Goal: Information Seeking & Learning: Learn about a topic

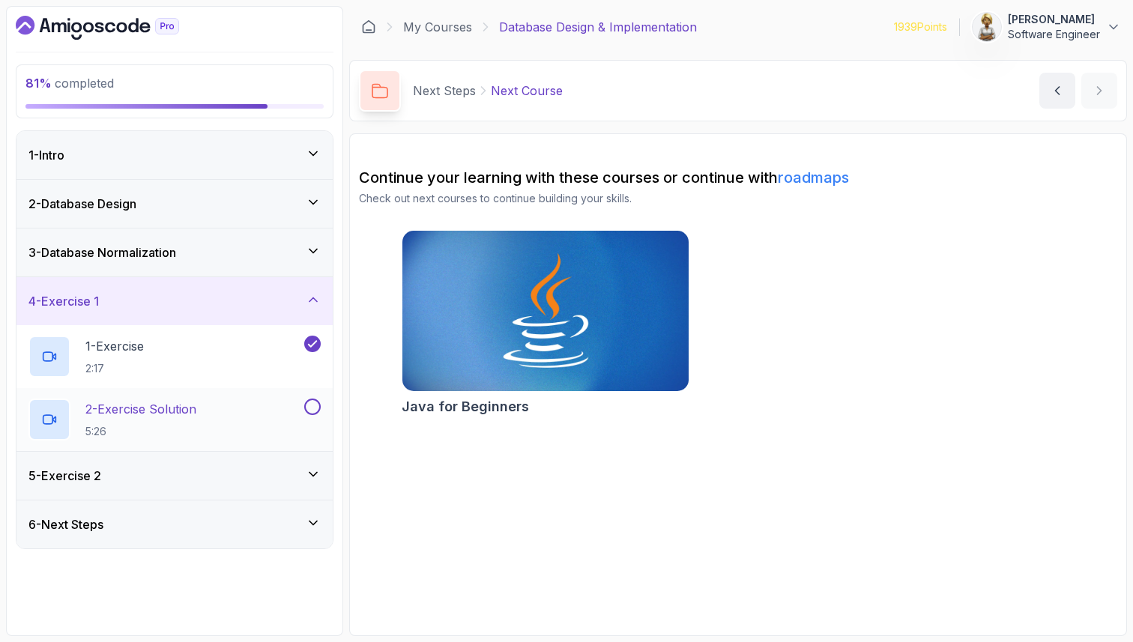
click at [247, 405] on div "2 - Exercise Solution 5:26" at bounding box center [164, 420] width 273 height 42
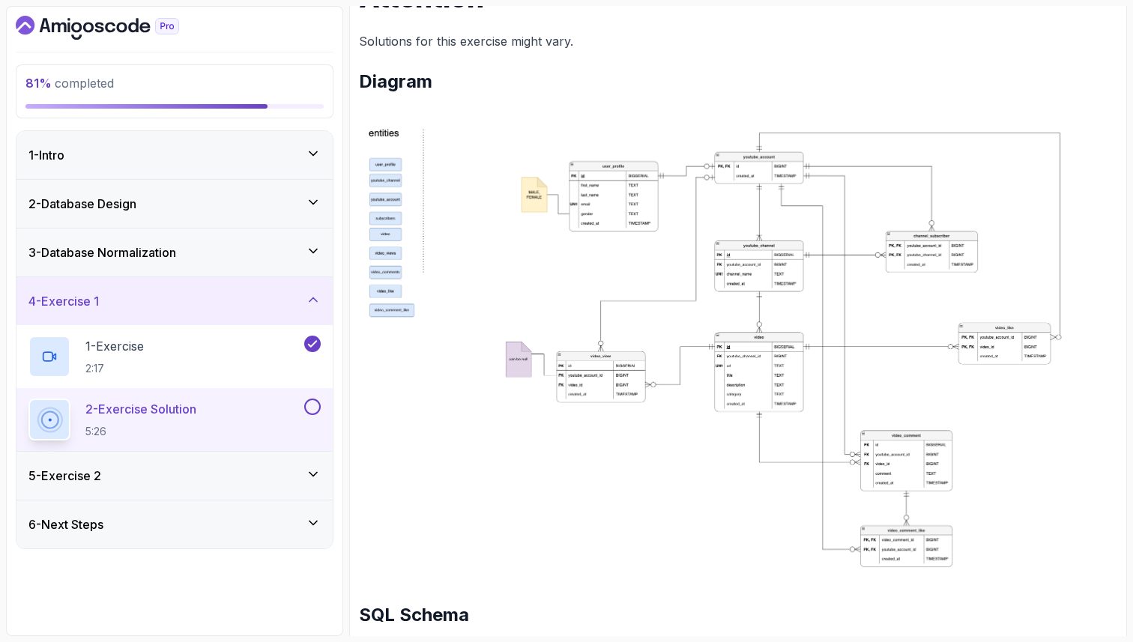
scroll to position [719, 0]
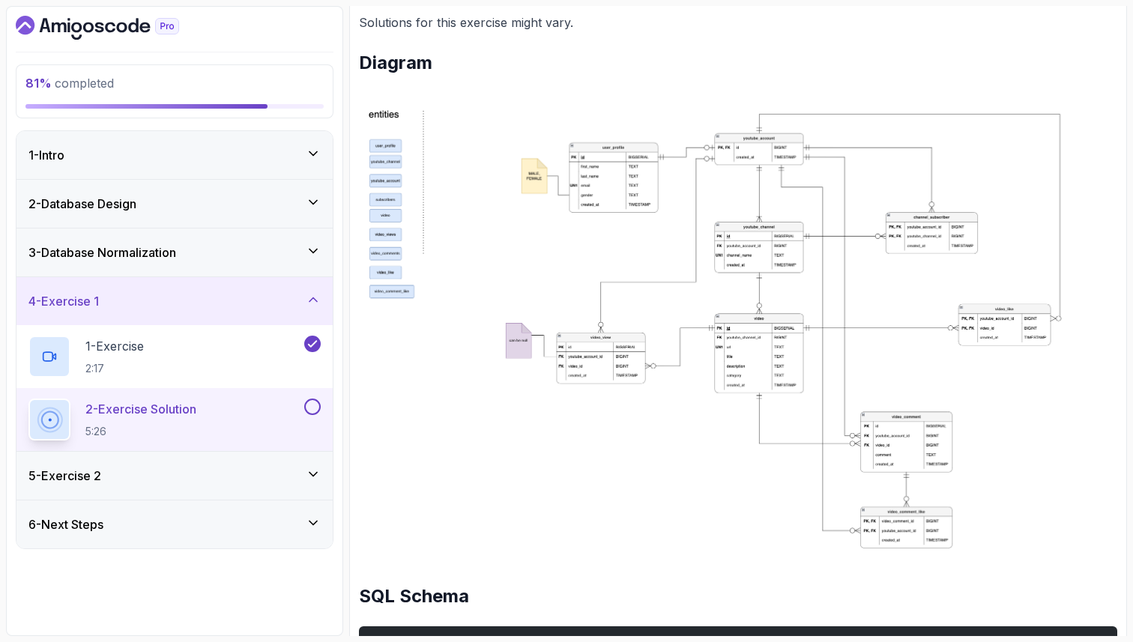
click at [913, 440] on img at bounding box center [738, 330] width 758 height 462
click at [579, 382] on img at bounding box center [738, 330] width 758 height 462
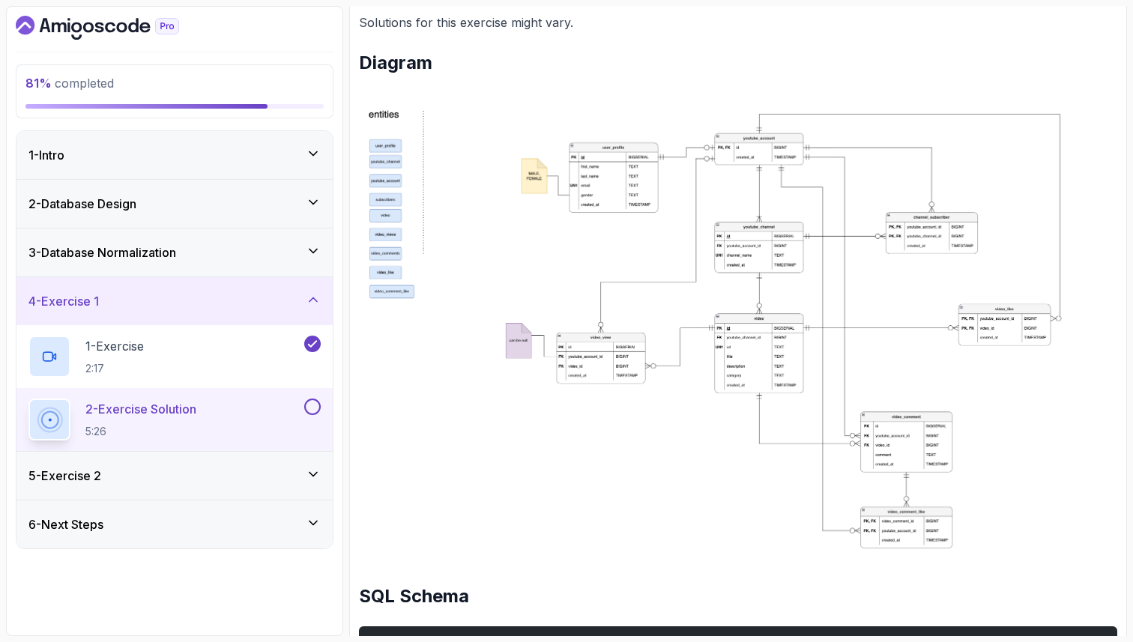
click at [1074, 597] on h2 "SQL Schema" at bounding box center [738, 597] width 758 height 24
click at [952, 111] on img at bounding box center [738, 330] width 758 height 462
click at [739, 376] on img at bounding box center [738, 330] width 758 height 462
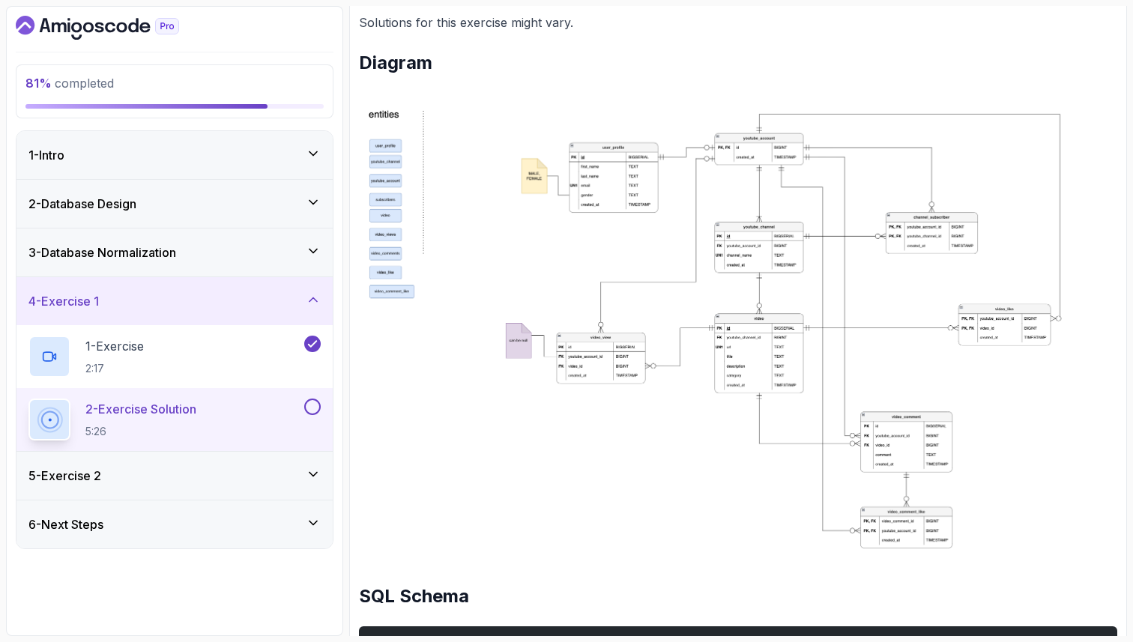
click at [739, 376] on img at bounding box center [738, 330] width 758 height 462
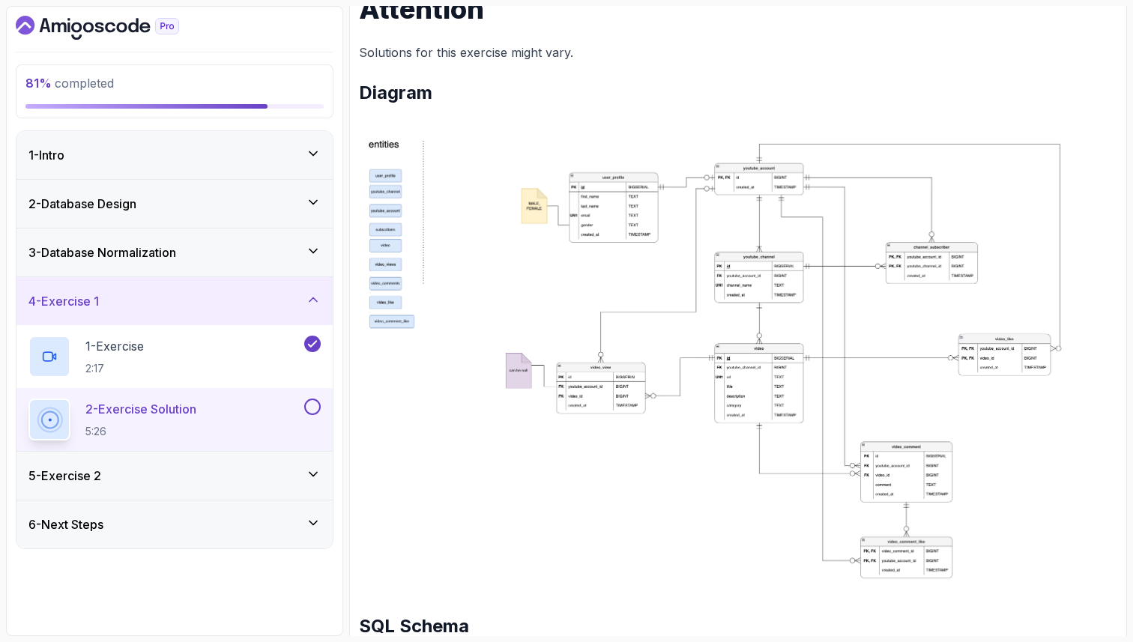
click at [746, 390] on img at bounding box center [738, 360] width 758 height 462
click at [345, 277] on div "81 % completed 1 - Intro 2 - Database Design 3 - Database Normalization 4 - Exe…" at bounding box center [566, 321] width 1121 height 630
drag, startPoint x: 344, startPoint y: 286, endPoint x: 289, endPoint y: 284, distance: 54.7
click at [290, 284] on div "81 % completed 1 - Intro 2 - Database Design 3 - Database Normalization 4 - Exe…" at bounding box center [566, 321] width 1121 height 630
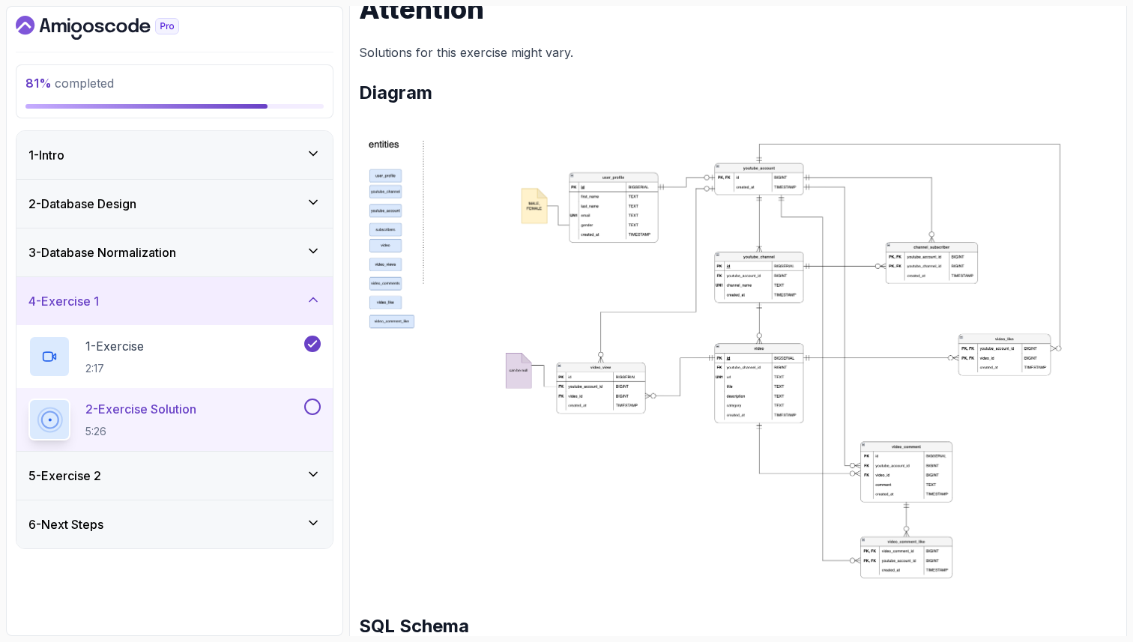
click at [343, 324] on div "81 % completed 1 - Intro 2 - Database Design 3 - Database Normalization 4 - Exe…" at bounding box center [566, 321] width 1121 height 630
click at [784, 411] on img at bounding box center [738, 360] width 758 height 462
click at [779, 403] on img at bounding box center [738, 360] width 758 height 462
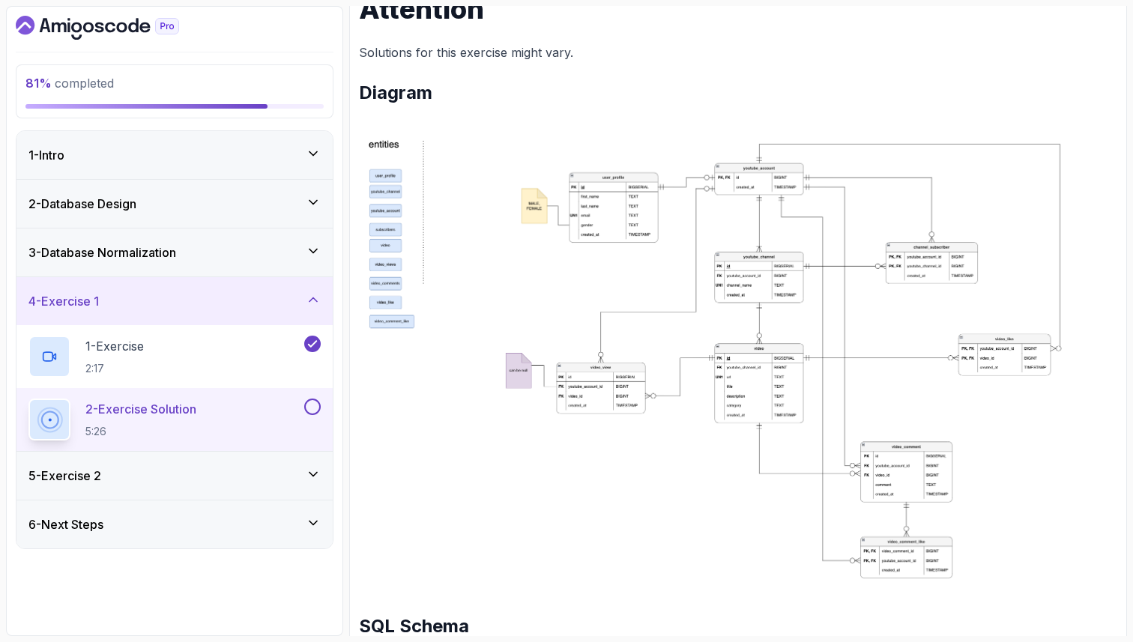
click at [602, 498] on img at bounding box center [738, 360] width 758 height 462
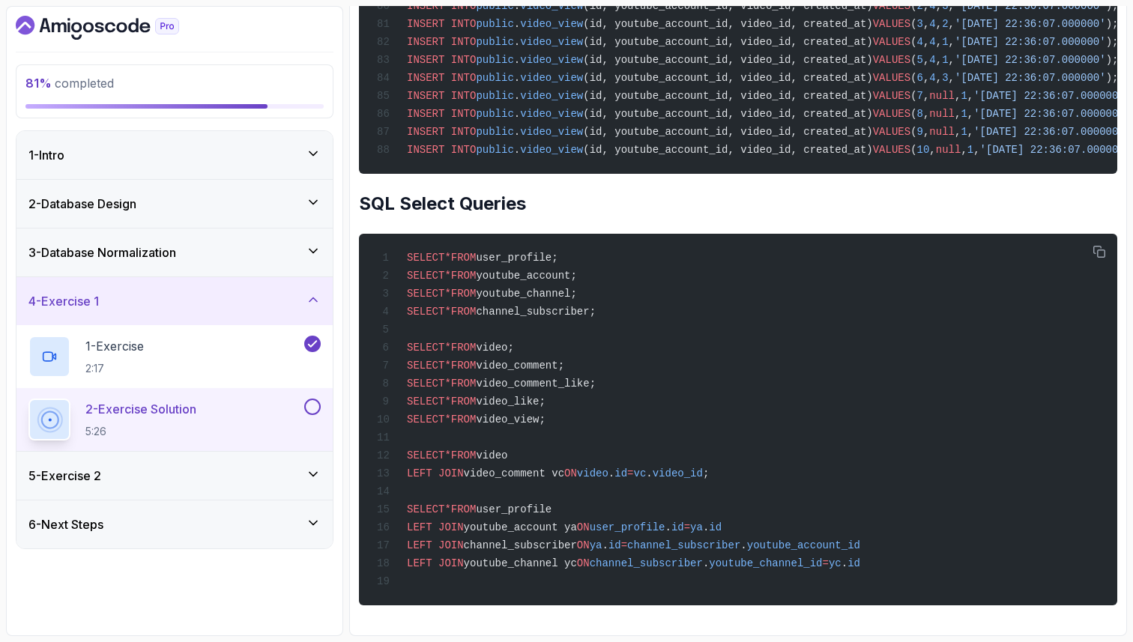
scroll to position [4190, 0]
click at [318, 401] on div at bounding box center [310, 407] width 19 height 16
click at [312, 406] on button at bounding box center [312, 407] width 16 height 16
click at [312, 296] on icon at bounding box center [313, 299] width 15 height 15
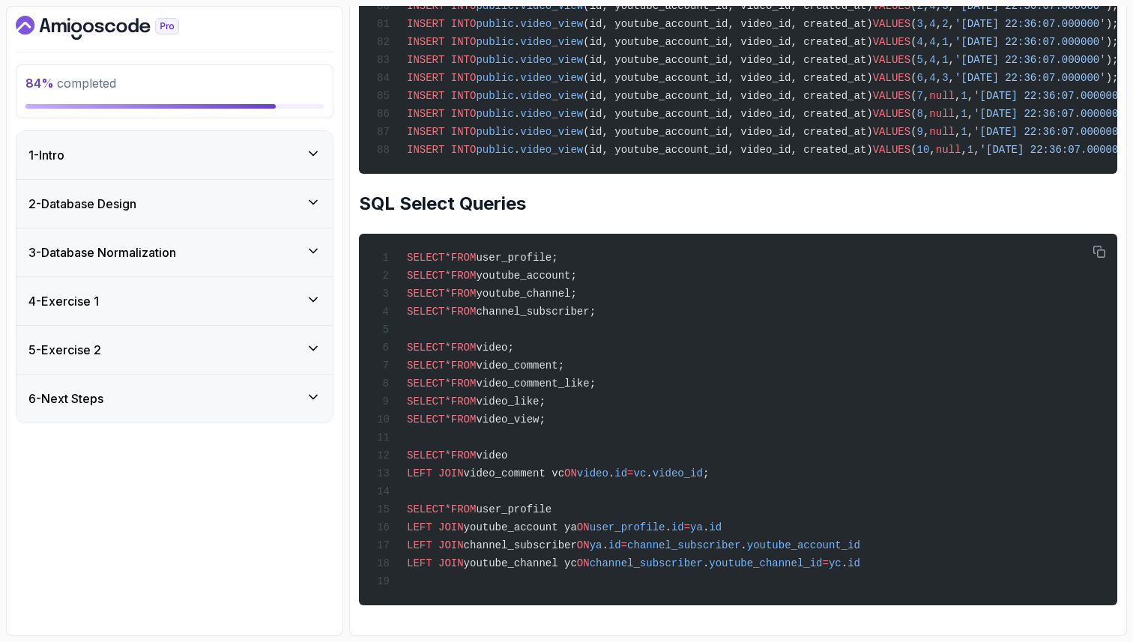
click at [312, 350] on icon at bounding box center [313, 348] width 15 height 15
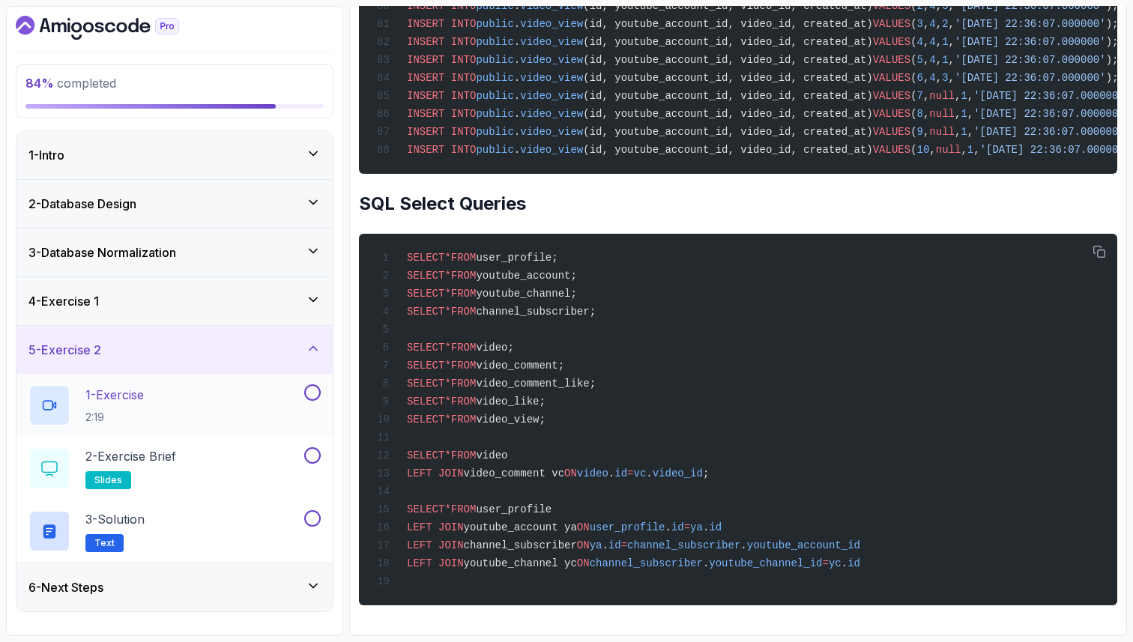
click at [240, 402] on div "1 - Exercise 2:19" at bounding box center [164, 405] width 273 height 42
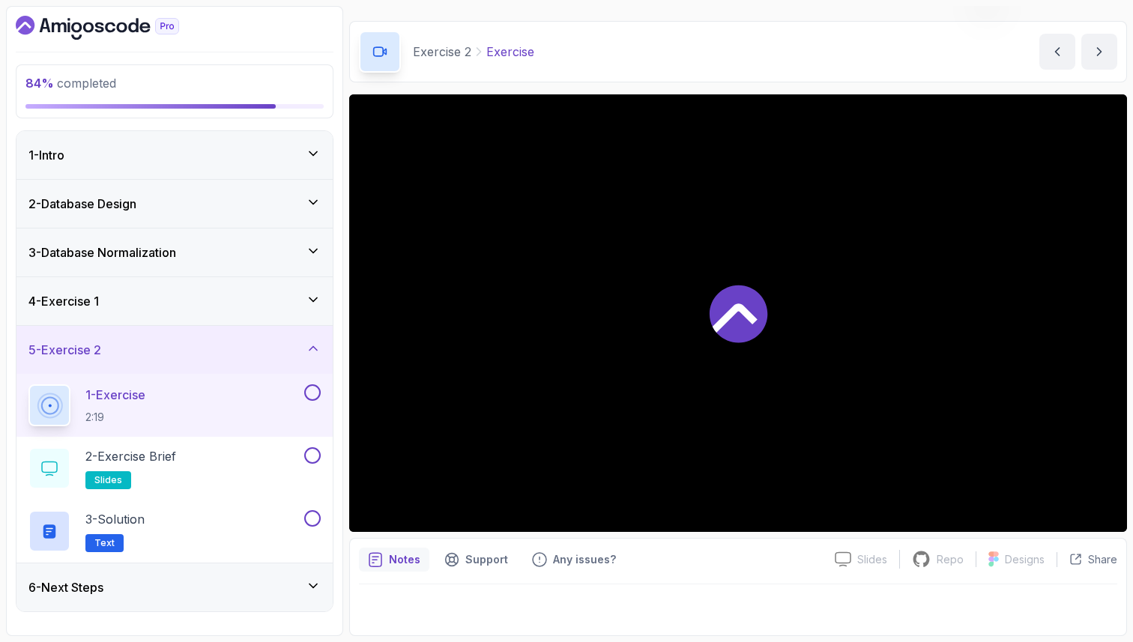
scroll to position [39, 0]
click at [318, 297] on icon at bounding box center [313, 299] width 15 height 15
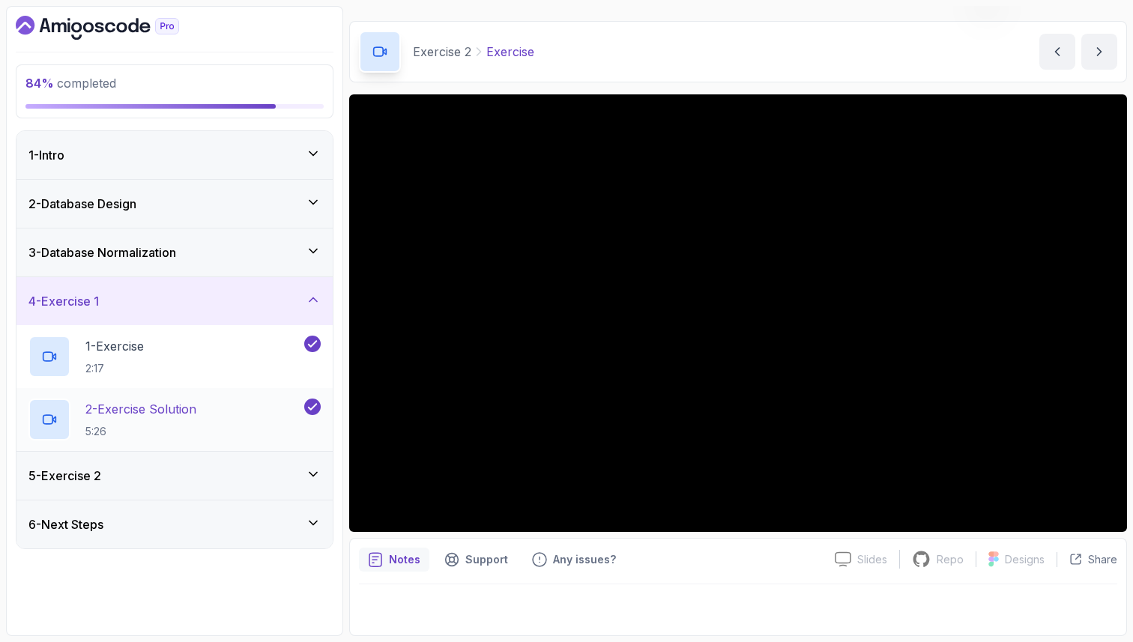
click at [239, 408] on div "2 - Exercise Solution 5:26" at bounding box center [164, 420] width 273 height 42
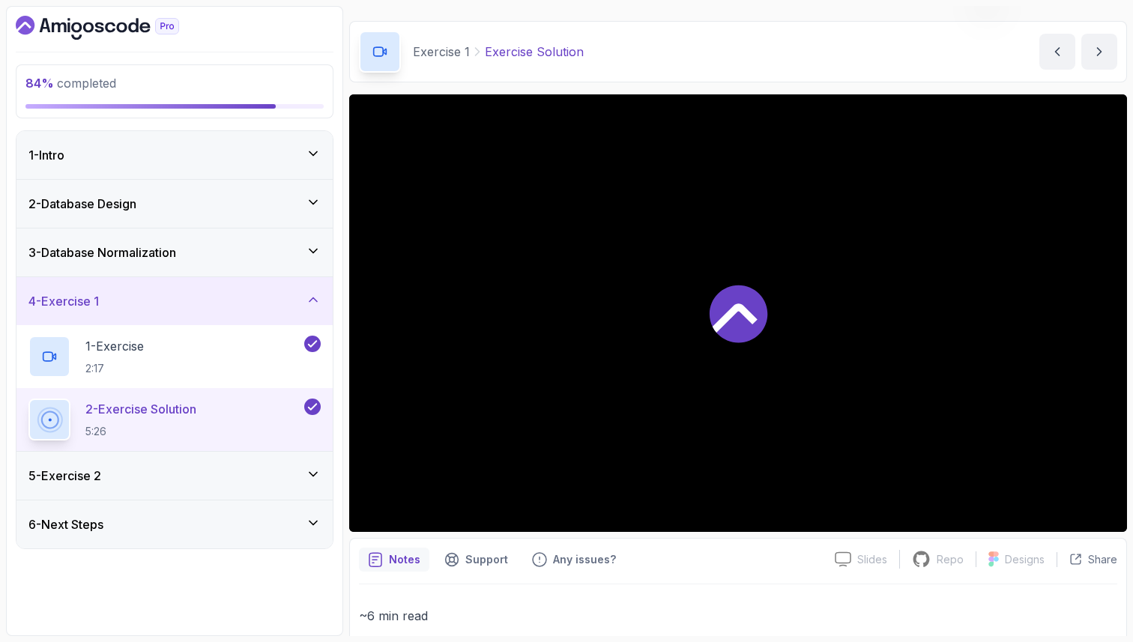
scroll to position [4190, 0]
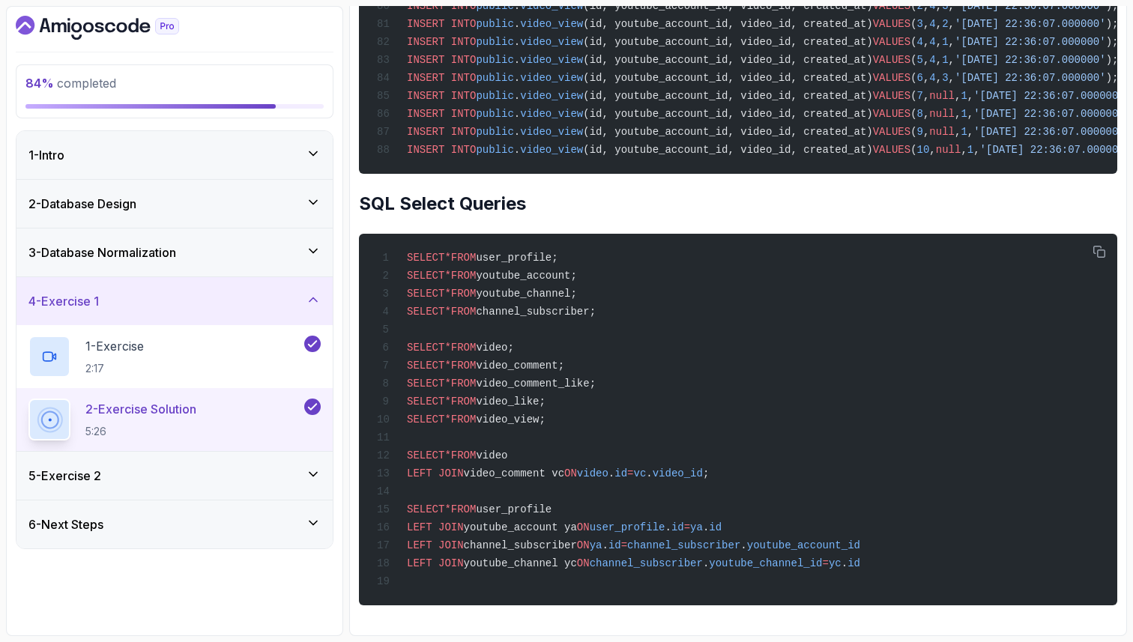
click at [943, 192] on h2 "SQL Select Queries" at bounding box center [738, 204] width 758 height 24
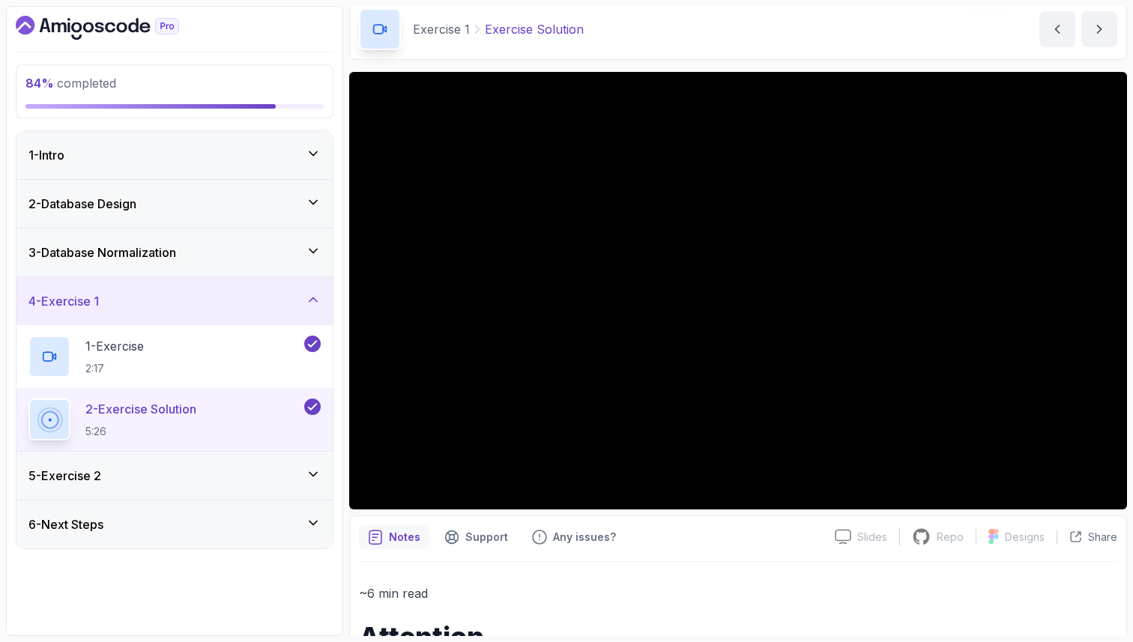
scroll to position [0, 0]
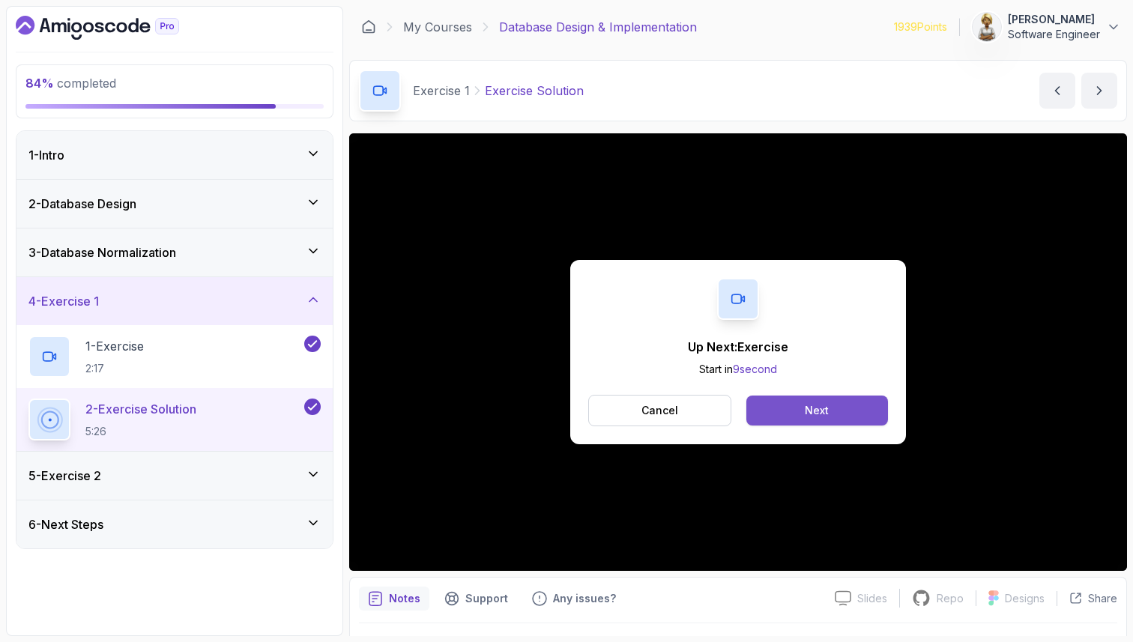
click at [848, 416] on button "Next" at bounding box center [817, 411] width 142 height 30
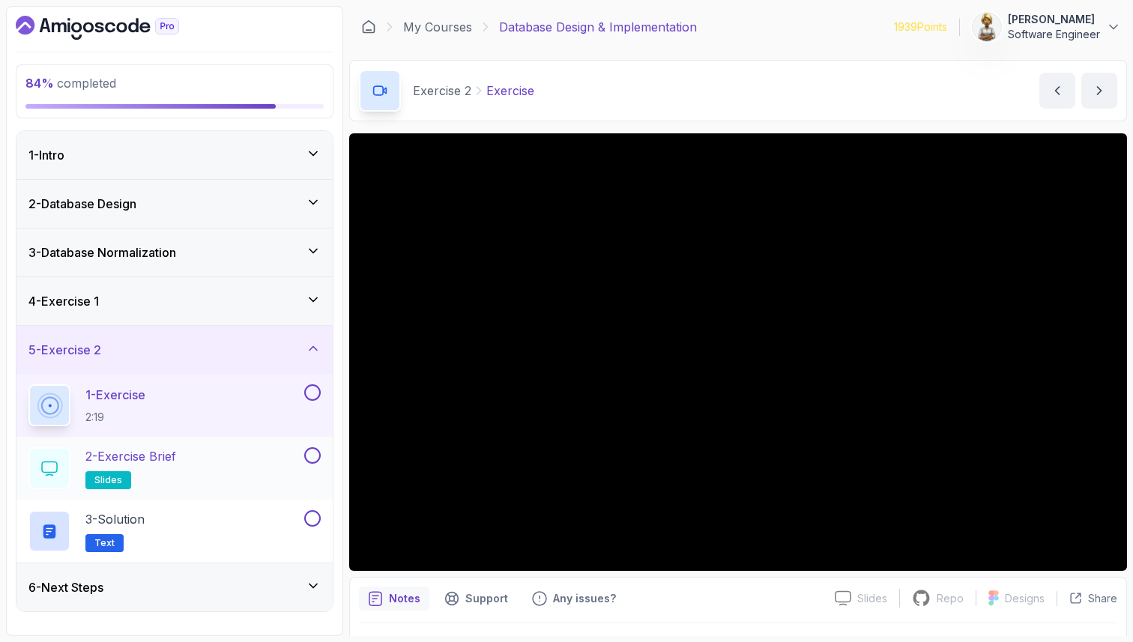
click at [169, 470] on h2 "2 - Exercise Brief slides" at bounding box center [130, 468] width 91 height 42
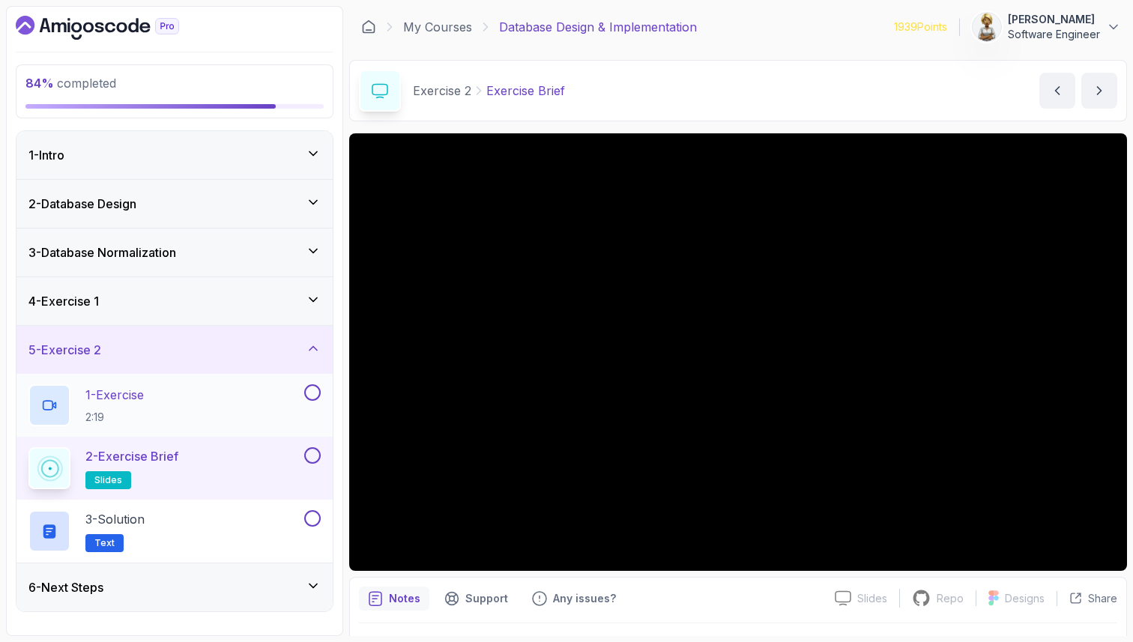
click at [253, 413] on div "1 - Exercise 2:19" at bounding box center [164, 405] width 273 height 42
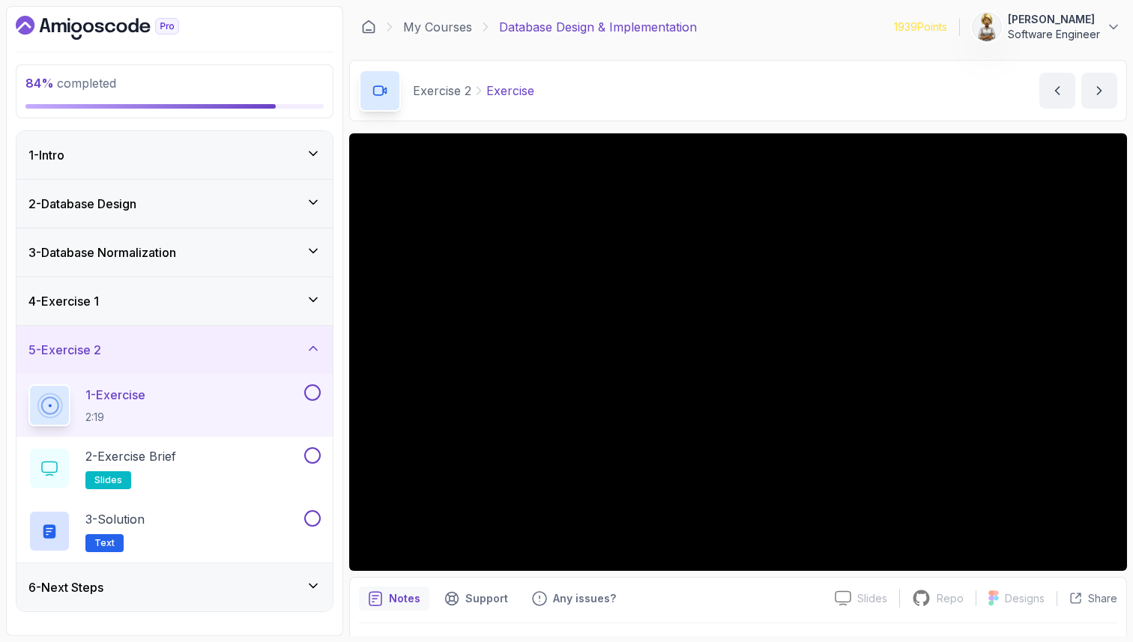
click at [390, 631] on div at bounding box center [738, 644] width 758 height 42
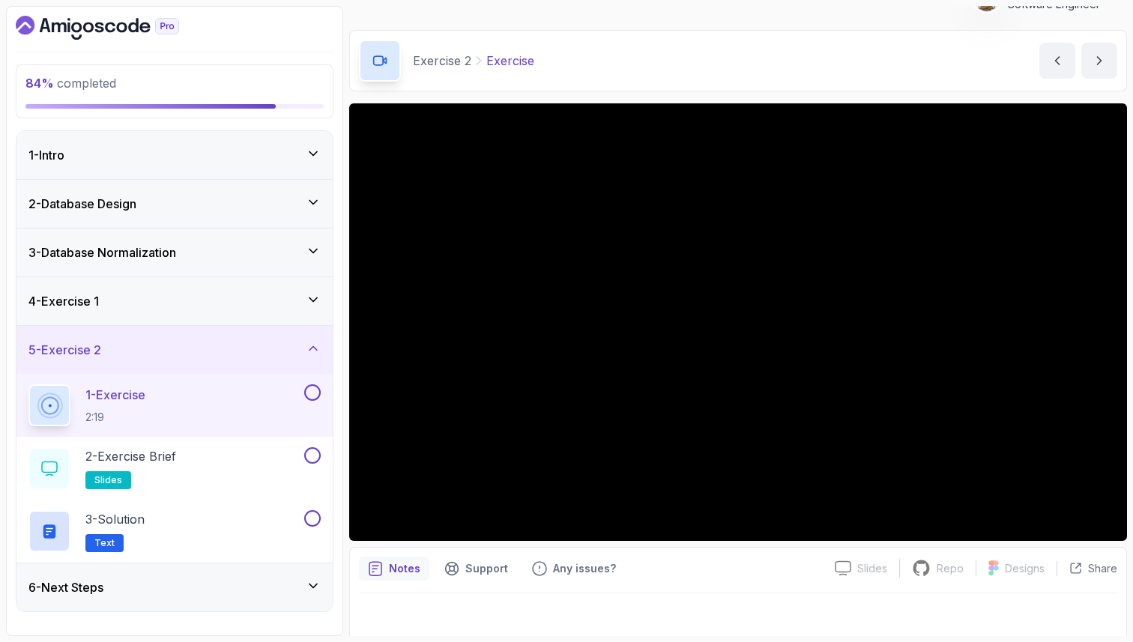
scroll to position [39, 0]
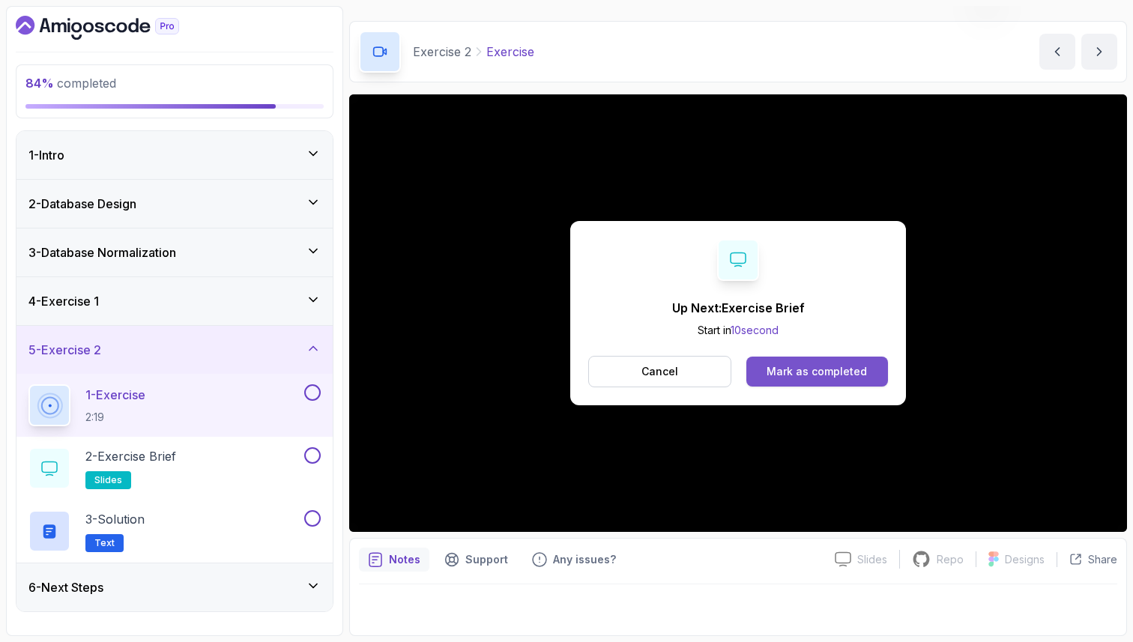
click at [845, 375] on div "Mark as completed" at bounding box center [817, 371] width 100 height 15
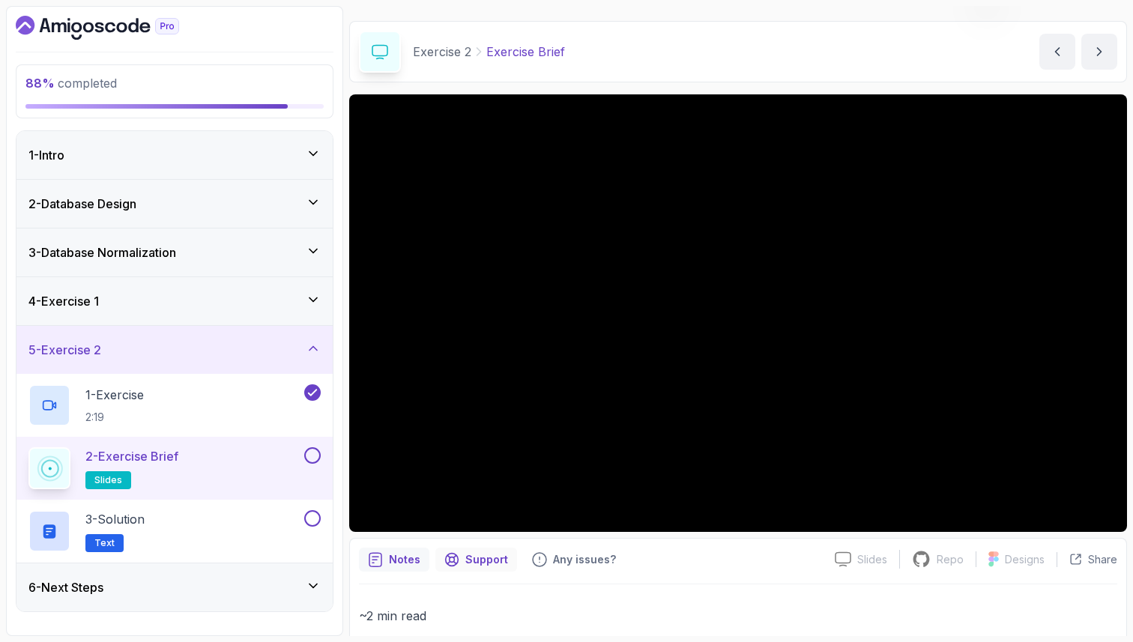
click at [486, 556] on p "Support" at bounding box center [486, 559] width 43 height 15
click at [411, 558] on p "Notes" at bounding box center [404, 559] width 31 height 15
click at [260, 387] on div "1 - Exercise 2:19" at bounding box center [164, 405] width 273 height 42
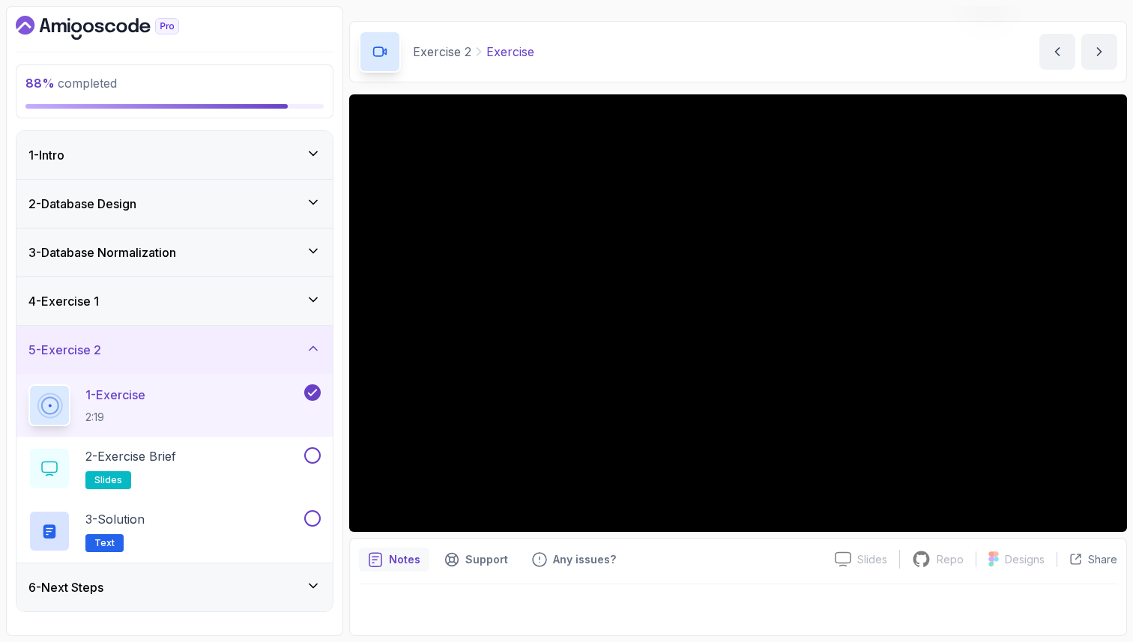
click at [410, 612] on div at bounding box center [738, 606] width 758 height 42
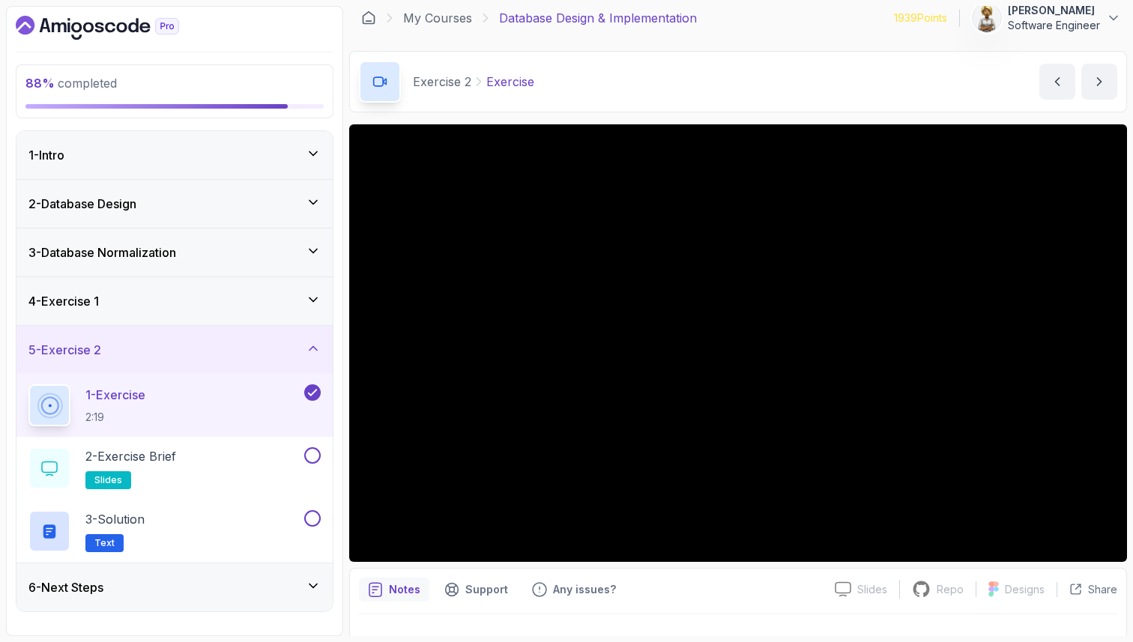
scroll to position [39, 0]
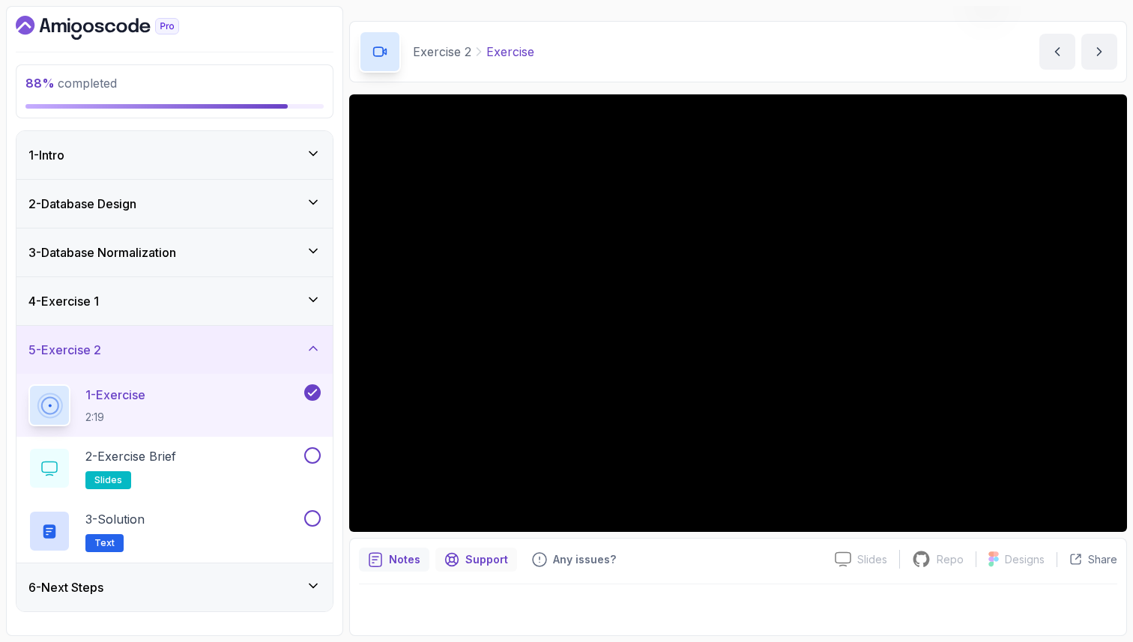
click at [486, 550] on div "Support" at bounding box center [476, 560] width 82 height 24
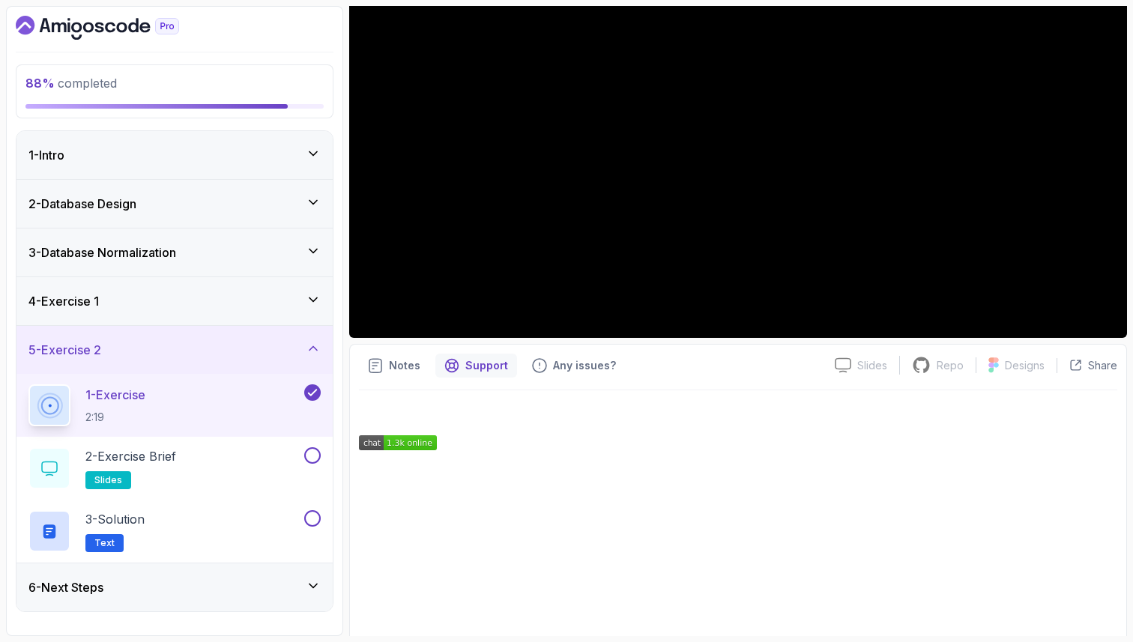
scroll to position [327, 0]
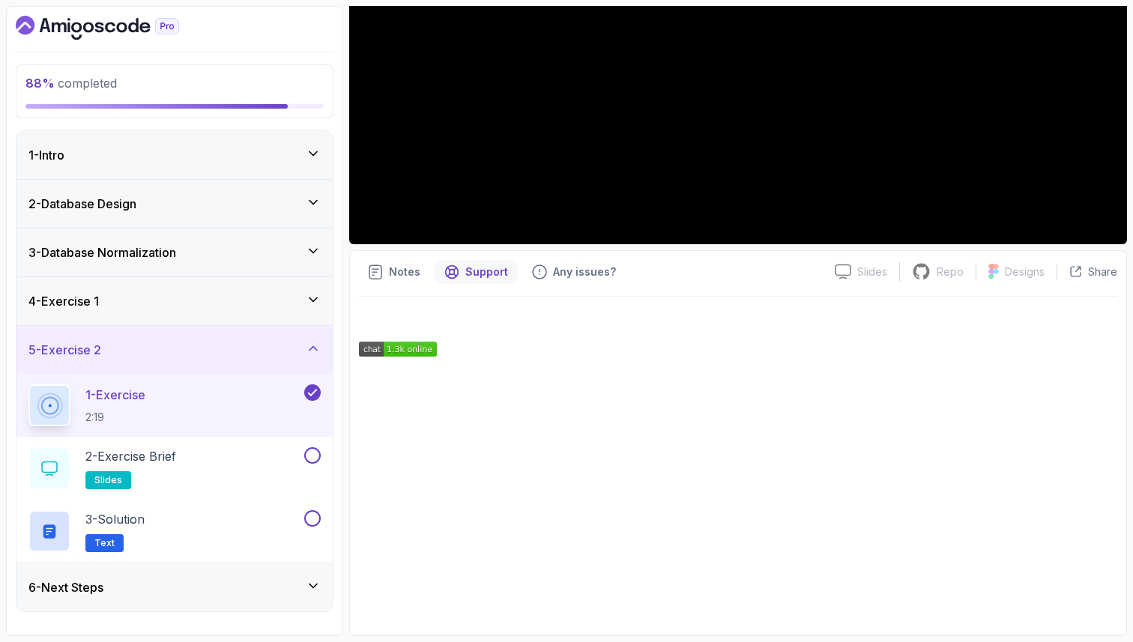
click at [592, 259] on div "Notes Support Any issues? Slides Slides not available Repo Repository not avail…" at bounding box center [738, 443] width 778 height 386
click at [574, 276] on p "Any issues?" at bounding box center [584, 272] width 63 height 15
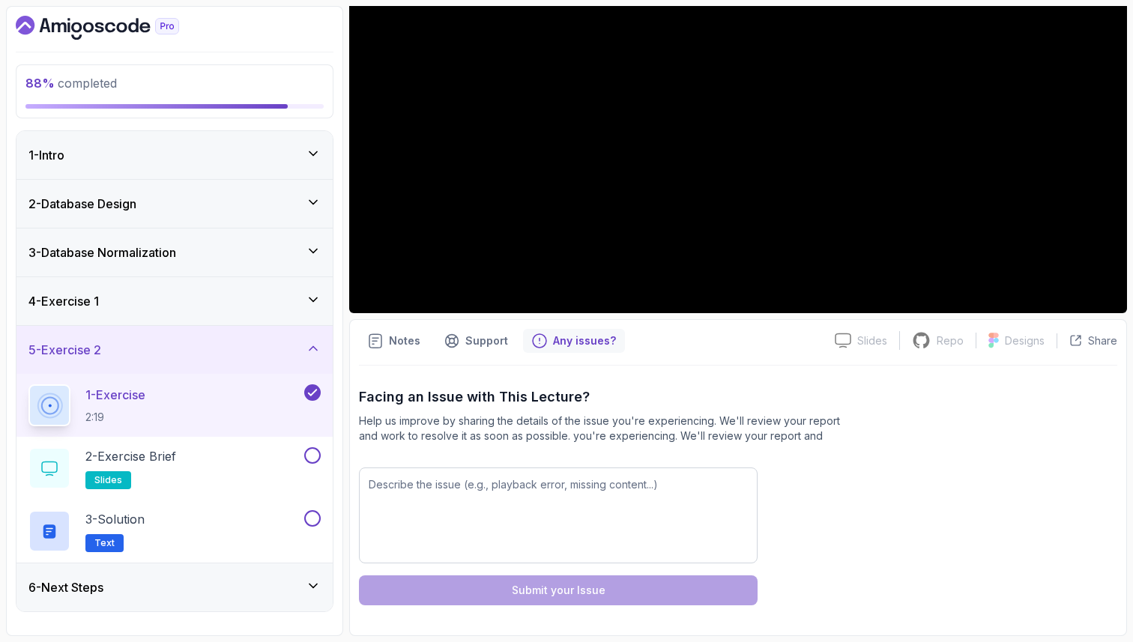
click at [925, 432] on div "Facing an Issue with This Lecture? Help us improve by sharing the details of th…" at bounding box center [738, 415] width 758 height 57
click at [234, 453] on div "2 - Exercise Brief slides" at bounding box center [164, 468] width 273 height 42
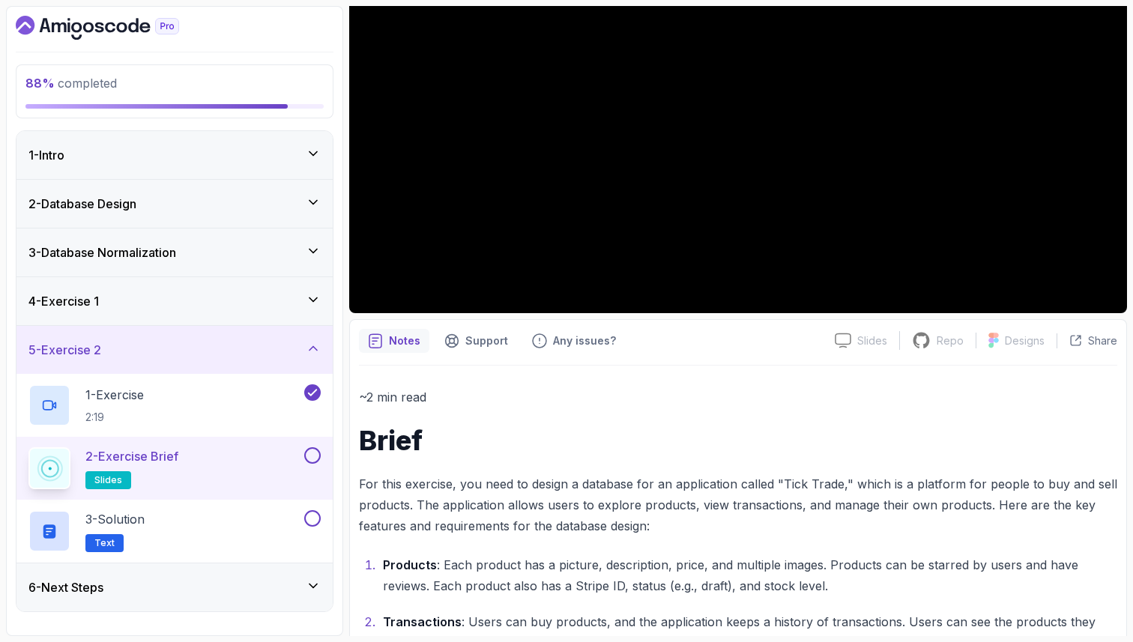
click at [525, 434] on h1 "Brief" at bounding box center [738, 441] width 758 height 30
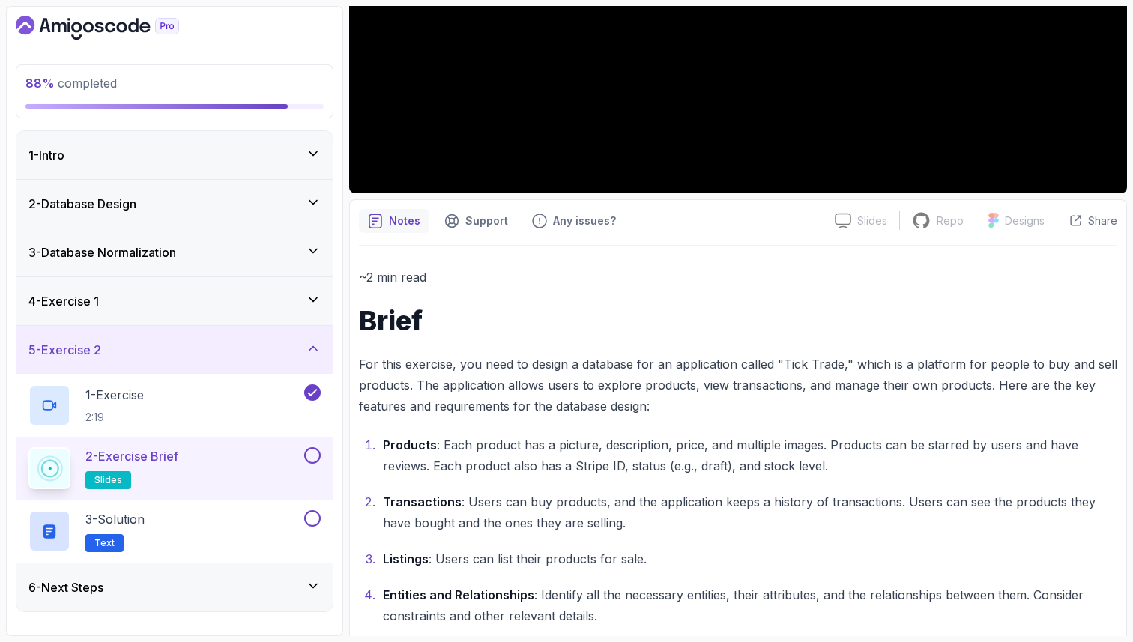
scroll to position [408, 0]
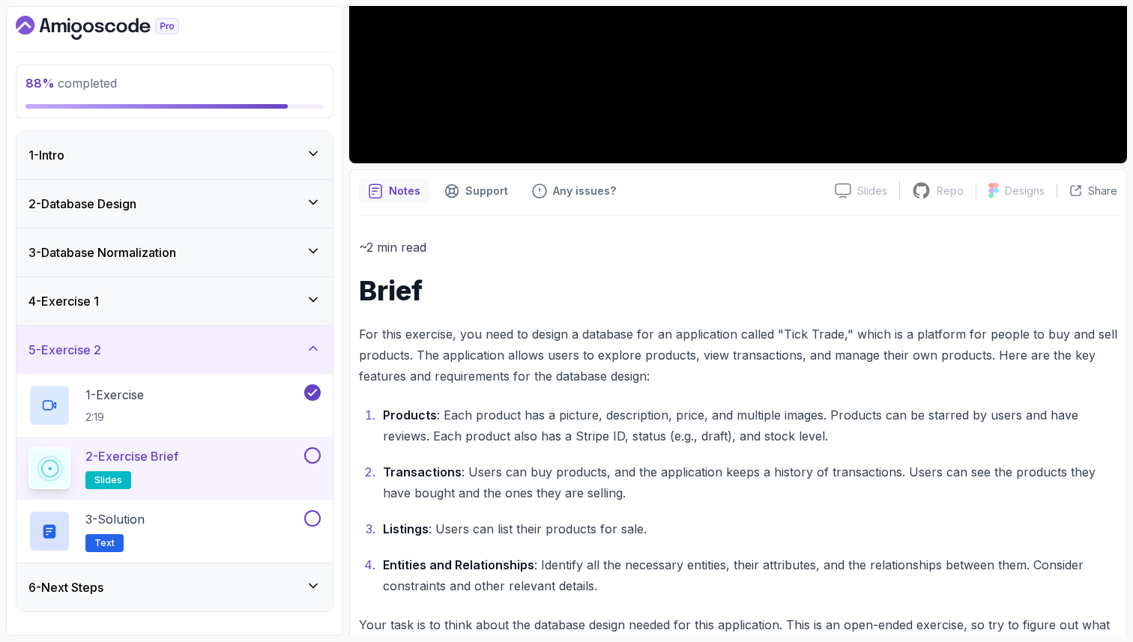
click at [665, 356] on p "For this exercise, you need to design a database for an application called "Tic…" at bounding box center [738, 355] width 758 height 63
click at [707, 360] on p "For this exercise, you need to design a database for an application called "Tic…" at bounding box center [738, 355] width 758 height 63
click at [747, 358] on p "For this exercise, you need to design a database for an application called "Tic…" at bounding box center [738, 355] width 758 height 63
click at [819, 359] on p "For this exercise, you need to design a database for an application called "Tic…" at bounding box center [738, 355] width 758 height 63
click at [852, 361] on p "For this exercise, you need to design a database for an application called "Tic…" at bounding box center [738, 355] width 758 height 63
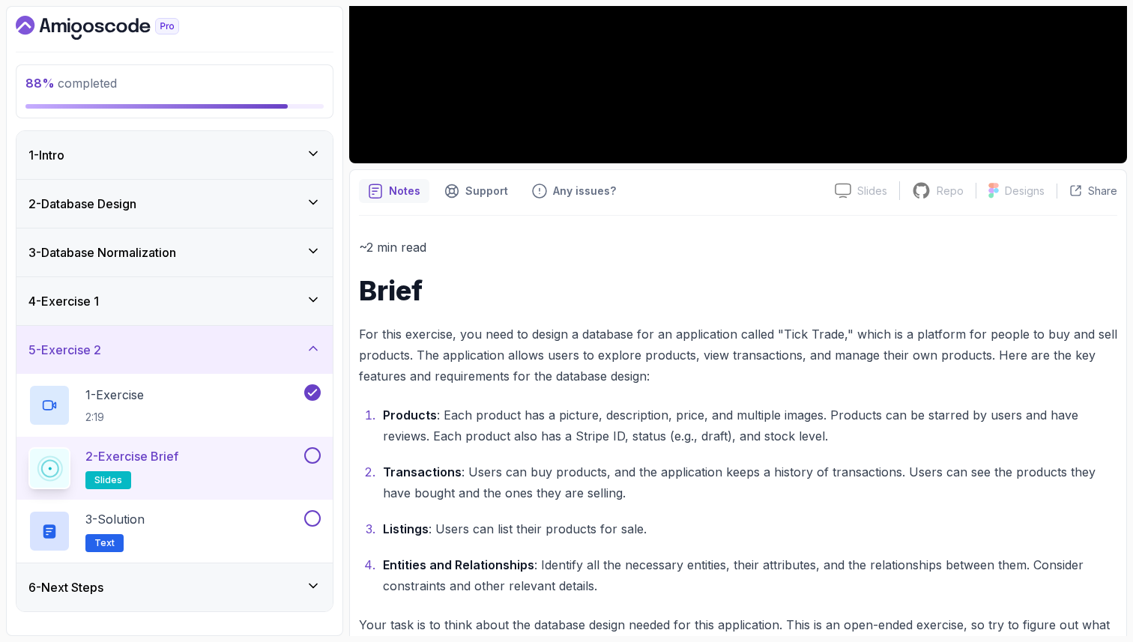
click at [967, 357] on p "For this exercise, you need to design a database for an application called "Tic…" at bounding box center [738, 355] width 758 height 63
click at [402, 372] on p "For this exercise, you need to design a database for an application called "Tic…" at bounding box center [738, 355] width 758 height 63
click at [484, 374] on p "For this exercise, you need to design a database for an application called "Tic…" at bounding box center [738, 355] width 758 height 63
click at [592, 384] on p "For this exercise, you need to design a database for an application called "Tic…" at bounding box center [738, 355] width 758 height 63
click at [404, 423] on p "Products : Each product has a picture, description, price, and multiple images.…" at bounding box center [750, 426] width 734 height 42
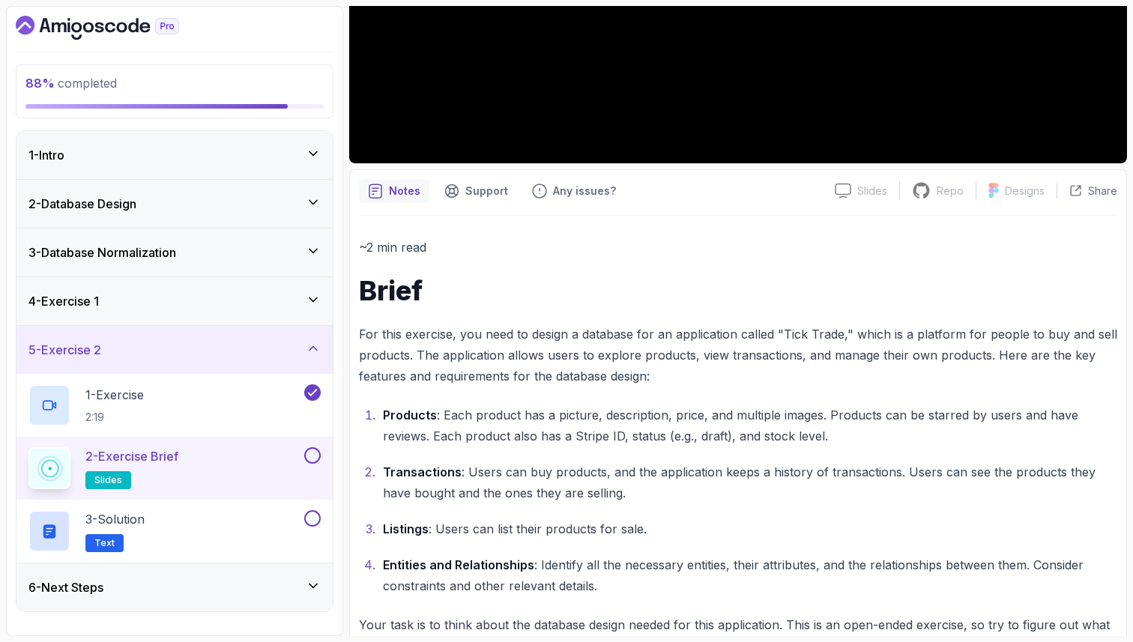
click at [594, 415] on p "Products : Each product has a picture, description, price, and multiple images.…" at bounding box center [750, 426] width 734 height 42
click at [638, 421] on p "Products : Each product has a picture, description, price, and multiple images.…" at bounding box center [750, 426] width 734 height 42
click at [685, 420] on p "Products : Each product has a picture, description, price, and multiple images.…" at bounding box center [750, 426] width 734 height 42
click at [749, 415] on p "Products : Each product has a picture, description, price, and multiple images.…" at bounding box center [750, 426] width 734 height 42
click at [793, 417] on p "Products : Each product has a picture, description, price, and multiple images.…" at bounding box center [750, 426] width 734 height 42
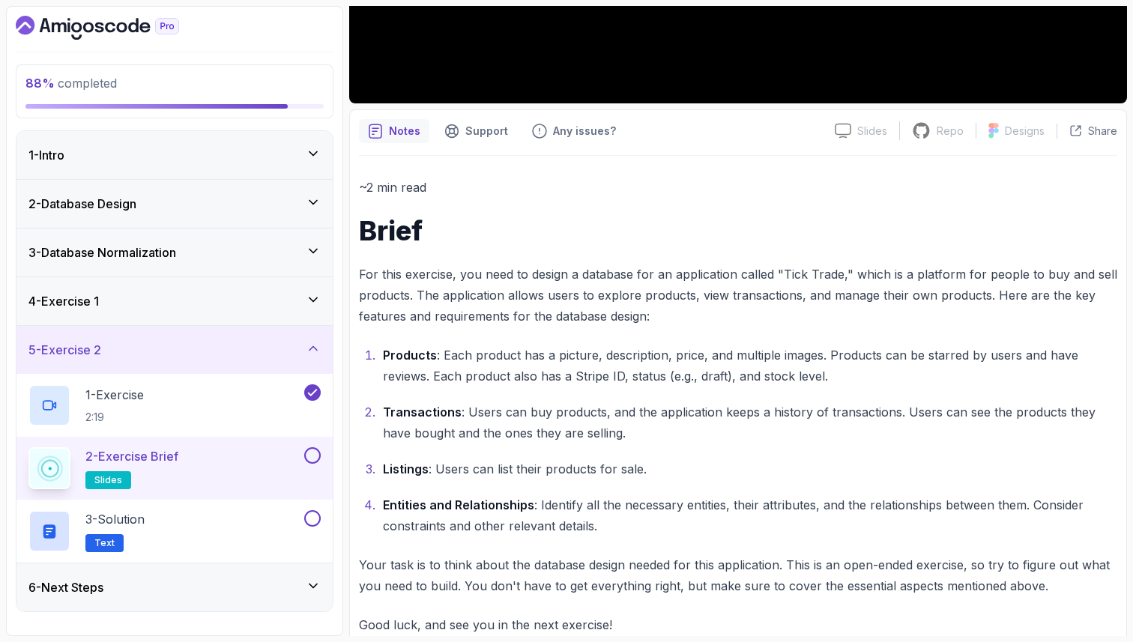
scroll to position [498, 0]
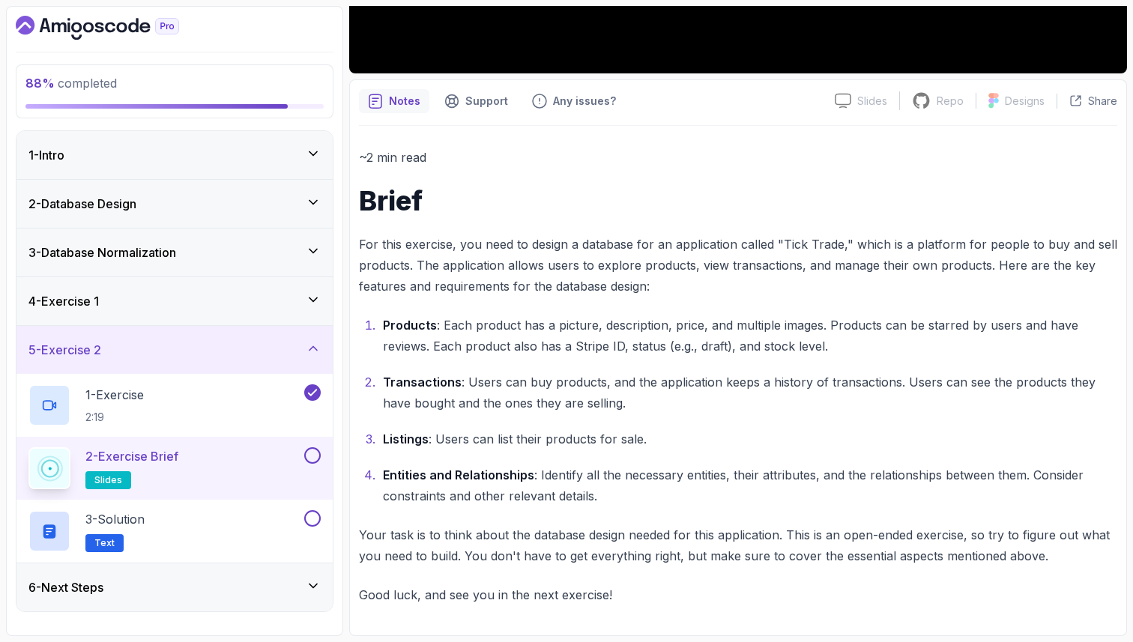
click at [665, 193] on h1 "Brief" at bounding box center [738, 201] width 758 height 30
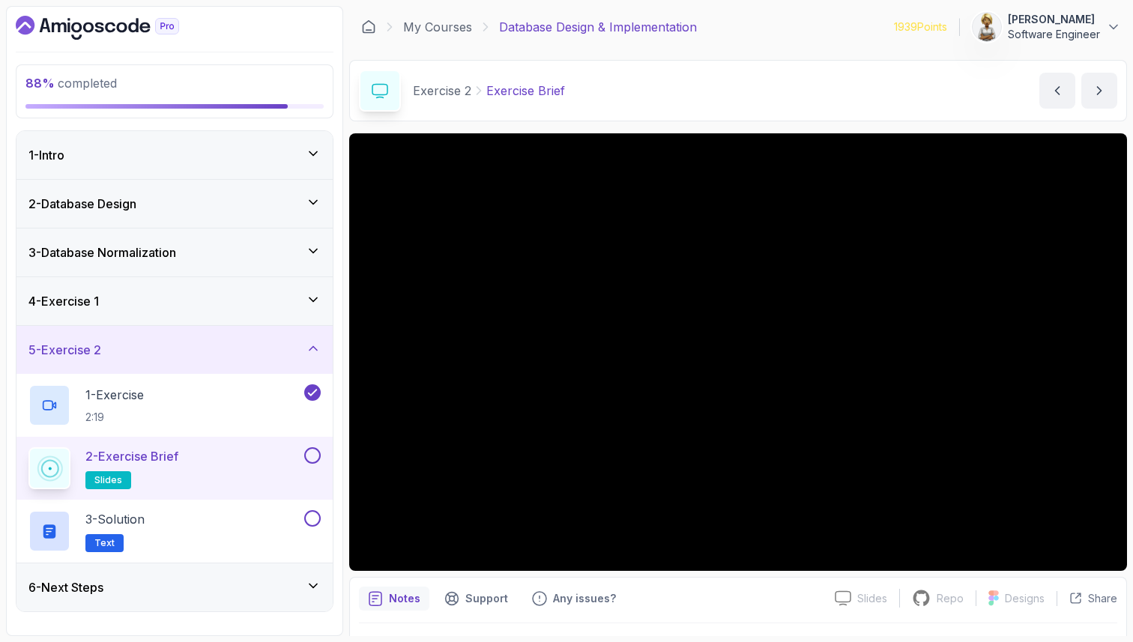
scroll to position [0, 0]
click at [312, 453] on button at bounding box center [312, 455] width 16 height 16
click at [233, 530] on div "3 - Solution Text" at bounding box center [164, 531] width 273 height 42
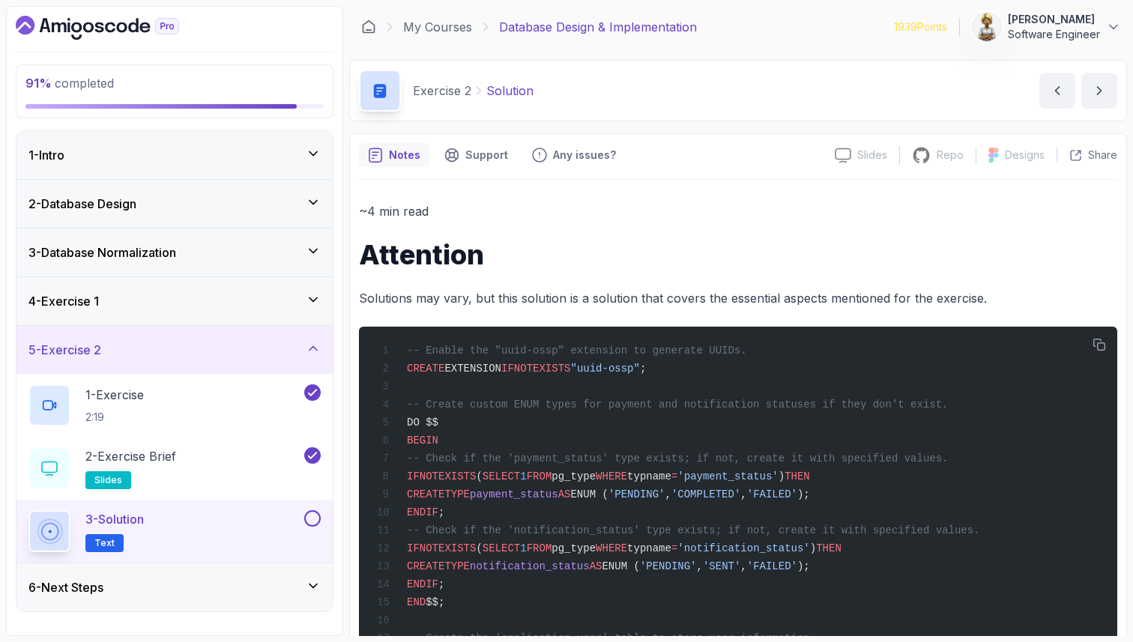
click at [665, 296] on p "Solutions may vary, but this solution is a solution that covers the essential a…" at bounding box center [738, 298] width 758 height 21
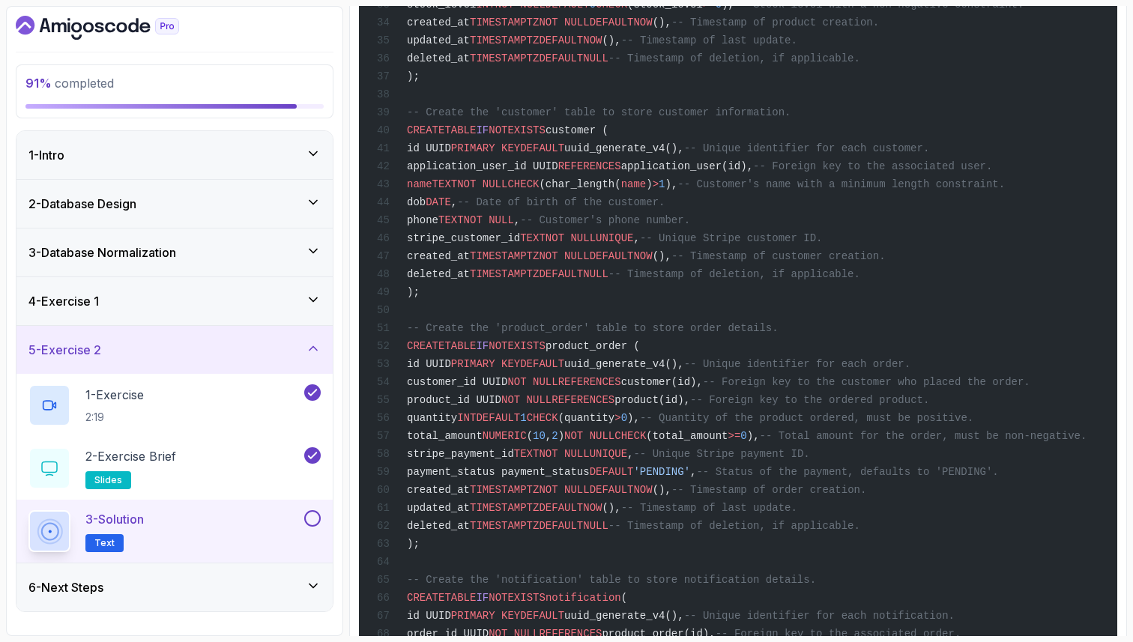
scroll to position [929, 0]
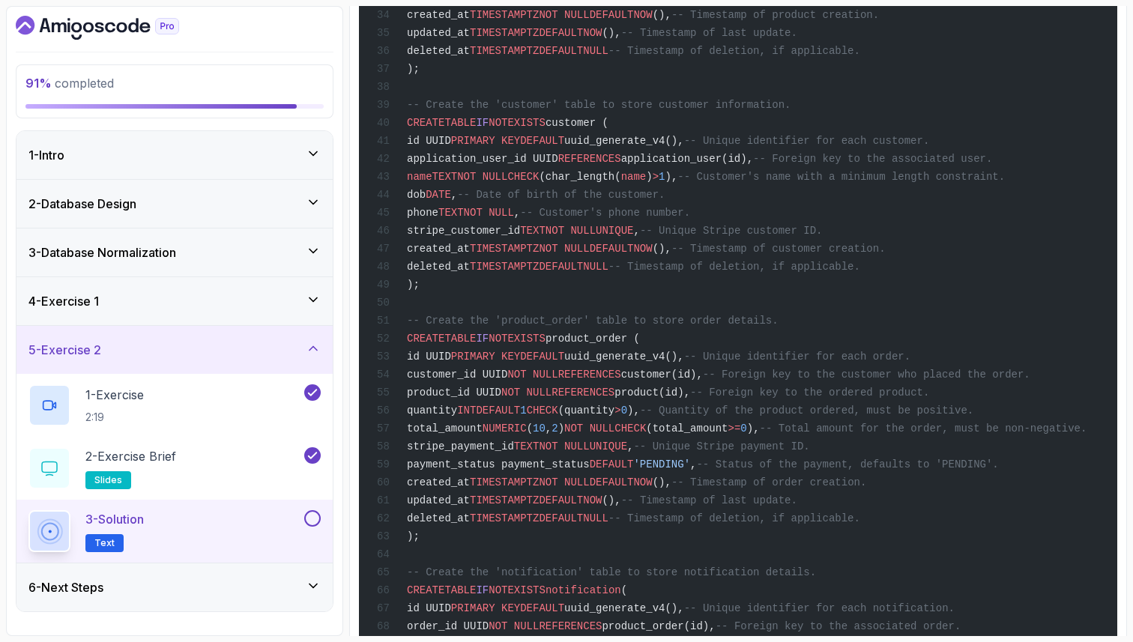
click at [545, 345] on span "EXISTS" at bounding box center [525, 339] width 37 height 12
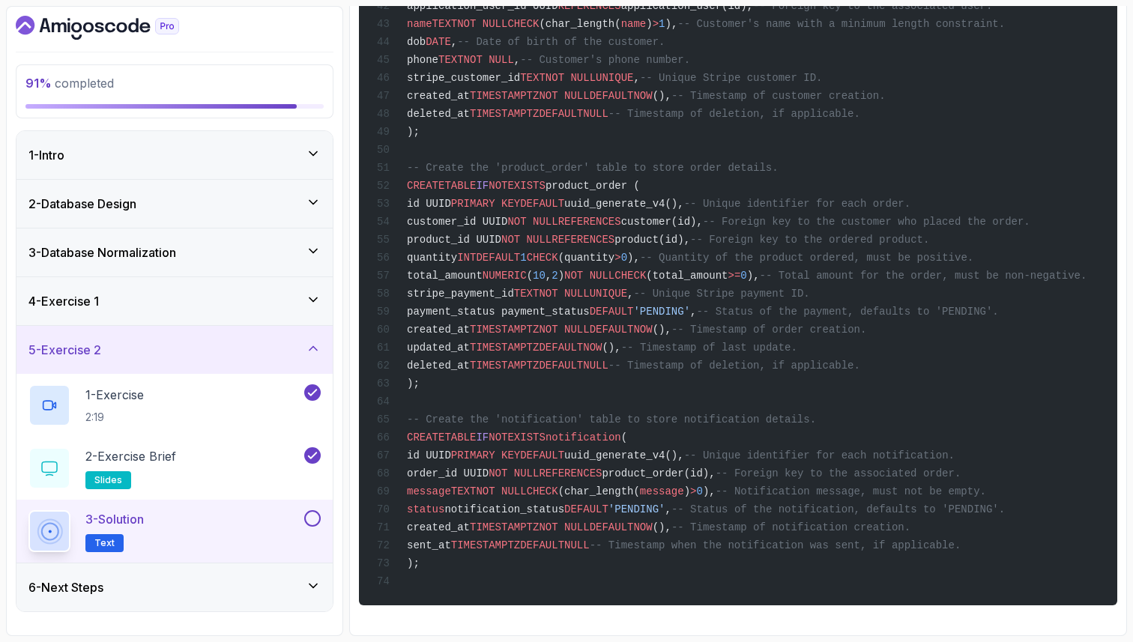
scroll to position [1138, 0]
click at [316, 513] on button at bounding box center [312, 518] width 16 height 16
click at [315, 580] on icon at bounding box center [313, 586] width 15 height 15
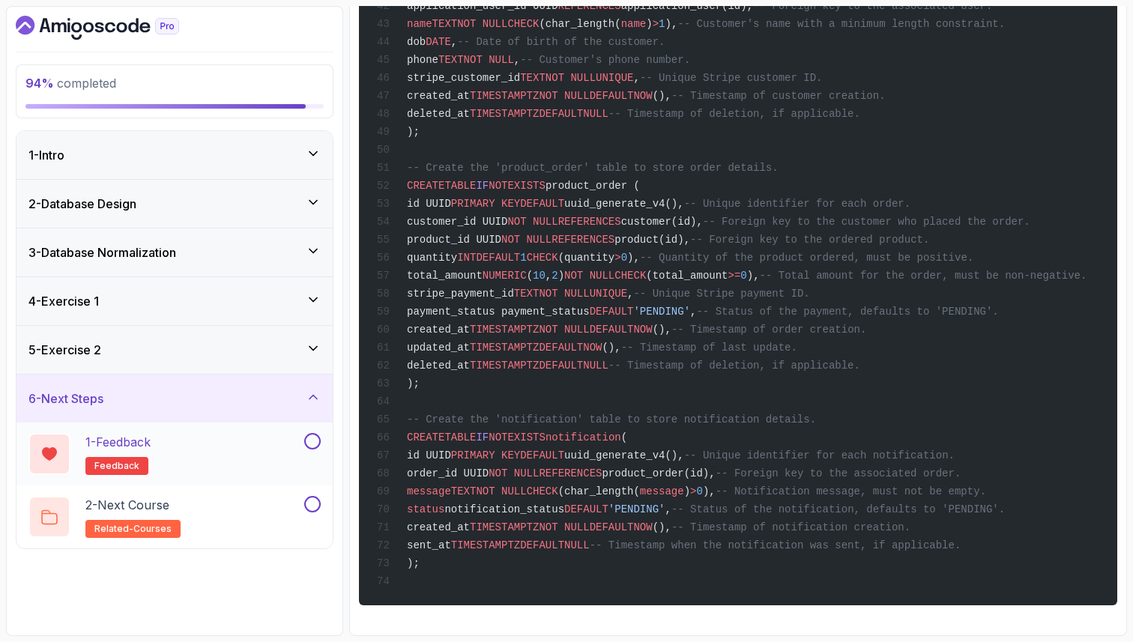
click at [257, 463] on div "1 - Feedback feedback" at bounding box center [164, 454] width 273 height 42
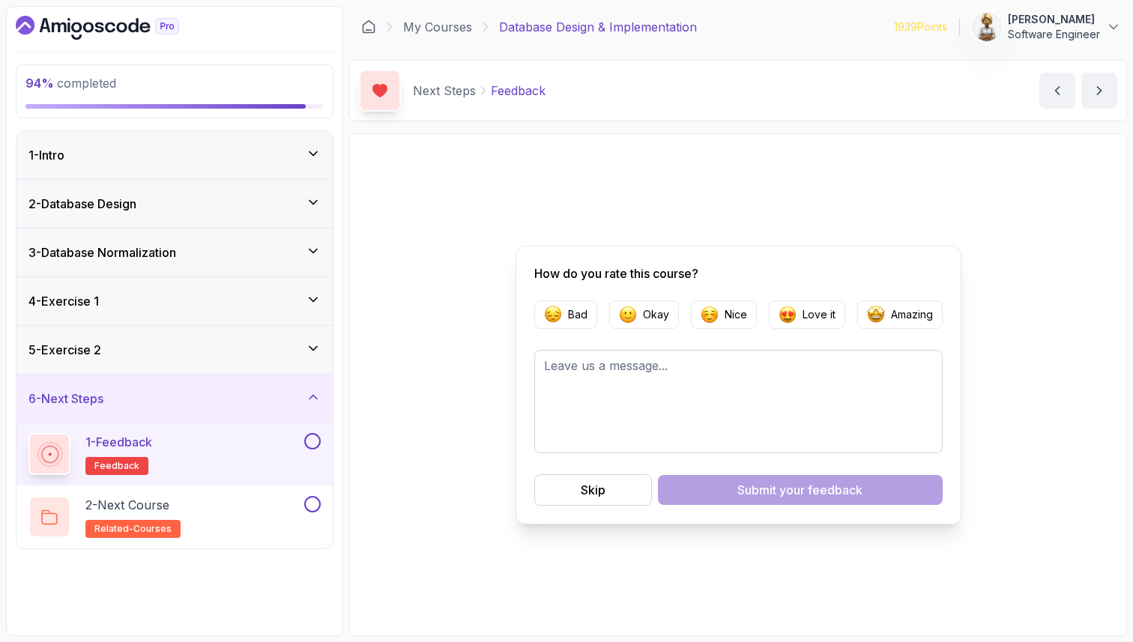
click at [958, 321] on div "How do you rate this course? Bad Okay Nice Love it Amazing Skip Submit your fee…" at bounding box center [739, 385] width 446 height 279
click at [923, 312] on p "Amazing" at bounding box center [912, 314] width 42 height 15
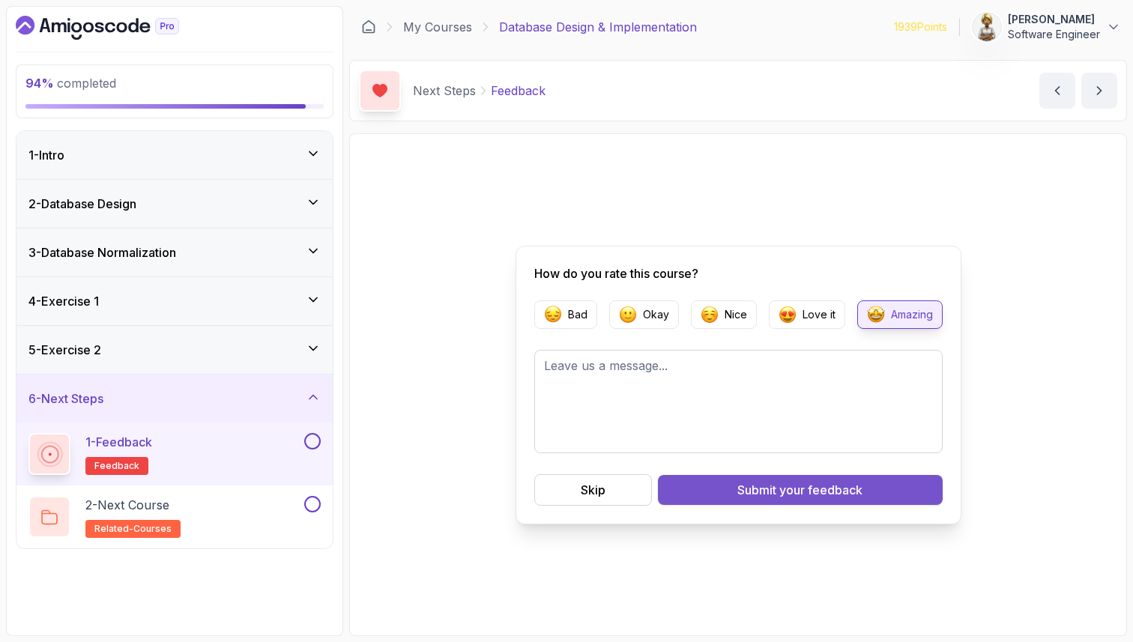
click at [824, 489] on span "your feedback" at bounding box center [820, 490] width 83 height 18
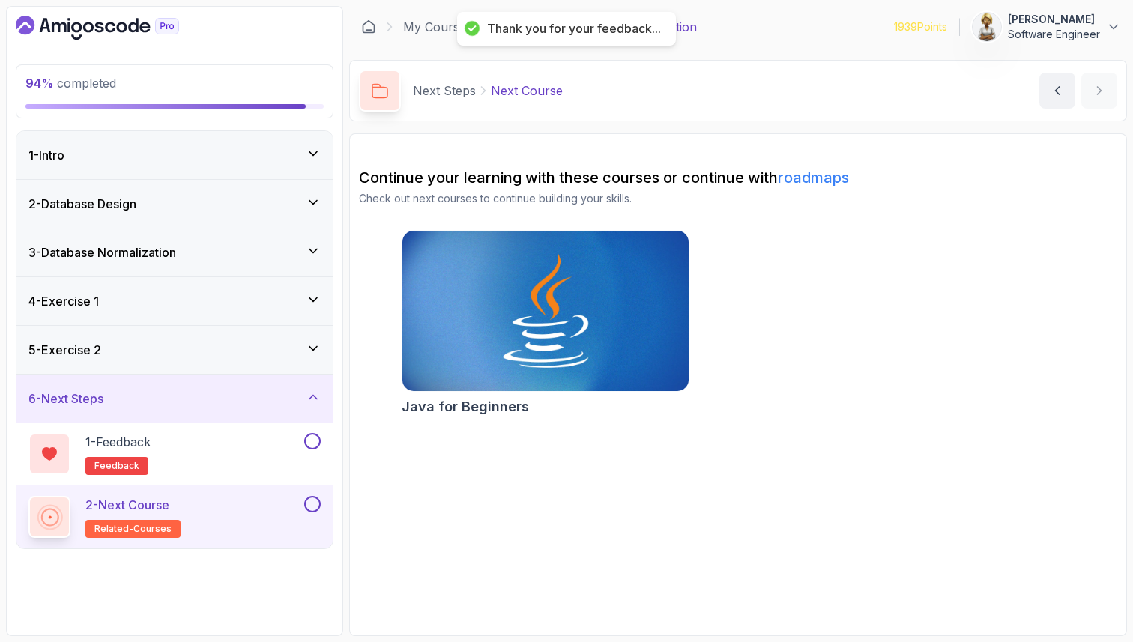
click at [250, 514] on div "2 - Next Course related-courses" at bounding box center [164, 517] width 273 height 42
click at [316, 440] on button at bounding box center [312, 441] width 16 height 16
click at [312, 507] on button at bounding box center [312, 504] width 16 height 16
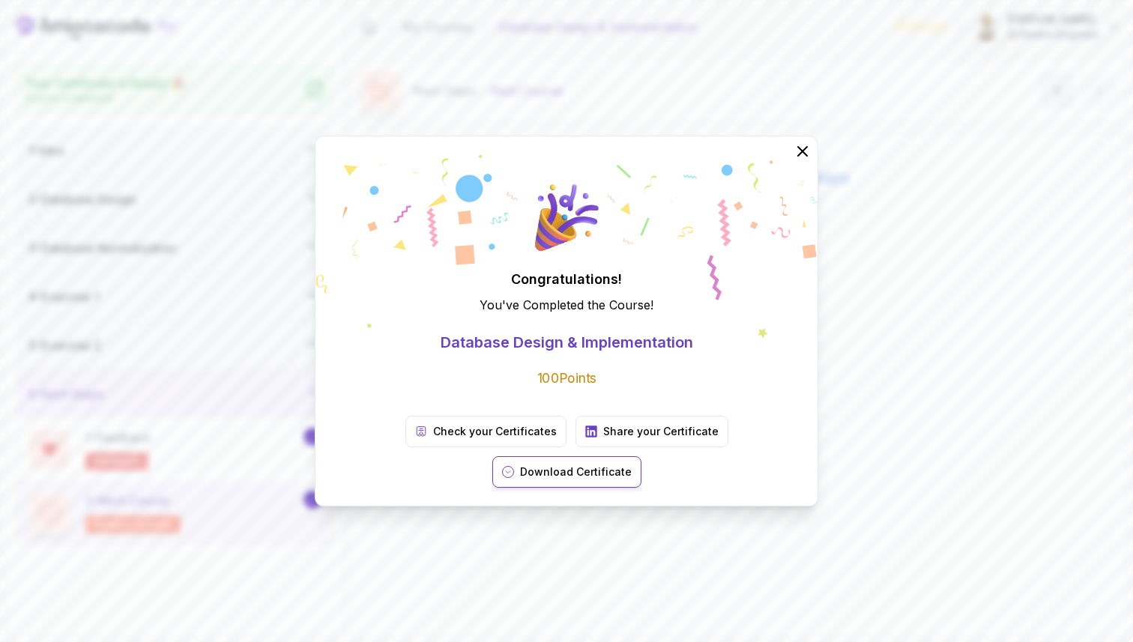
click at [632, 465] on p "Download Certificate" at bounding box center [576, 472] width 112 height 15
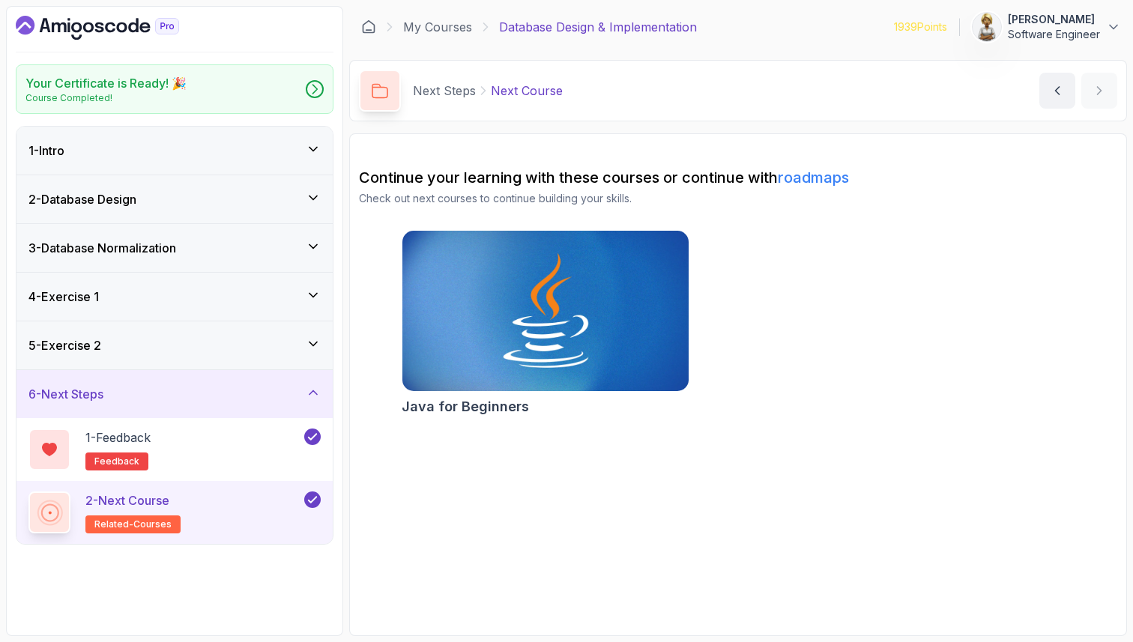
click at [310, 393] on icon at bounding box center [312, 393] width 7 height 4
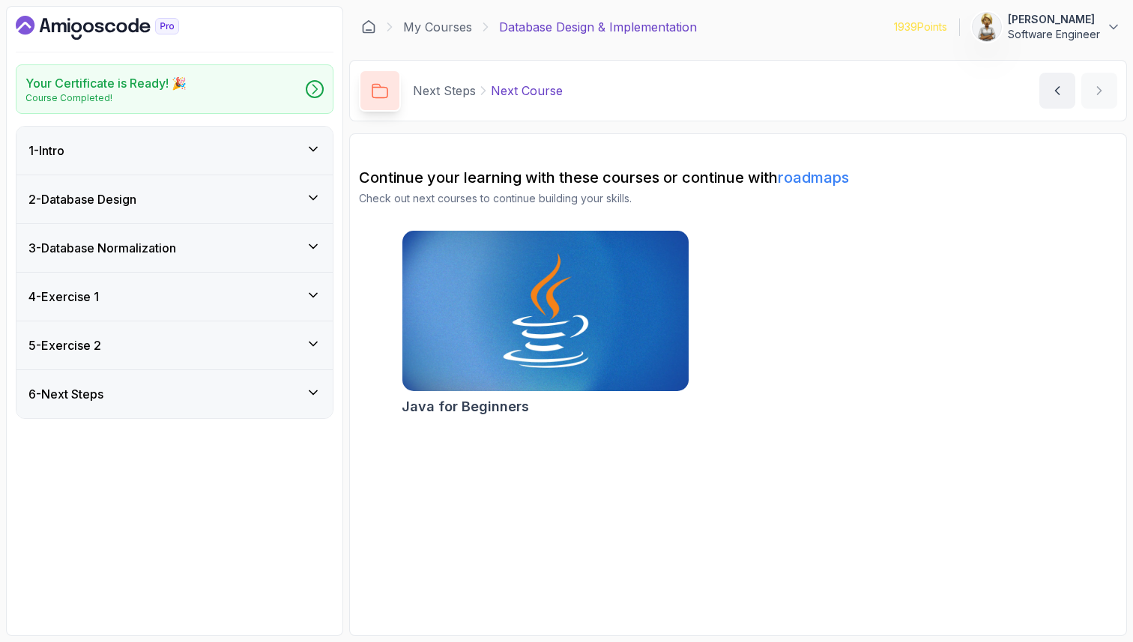
click at [305, 345] on div "5 - Exercise 2" at bounding box center [174, 345] width 292 height 18
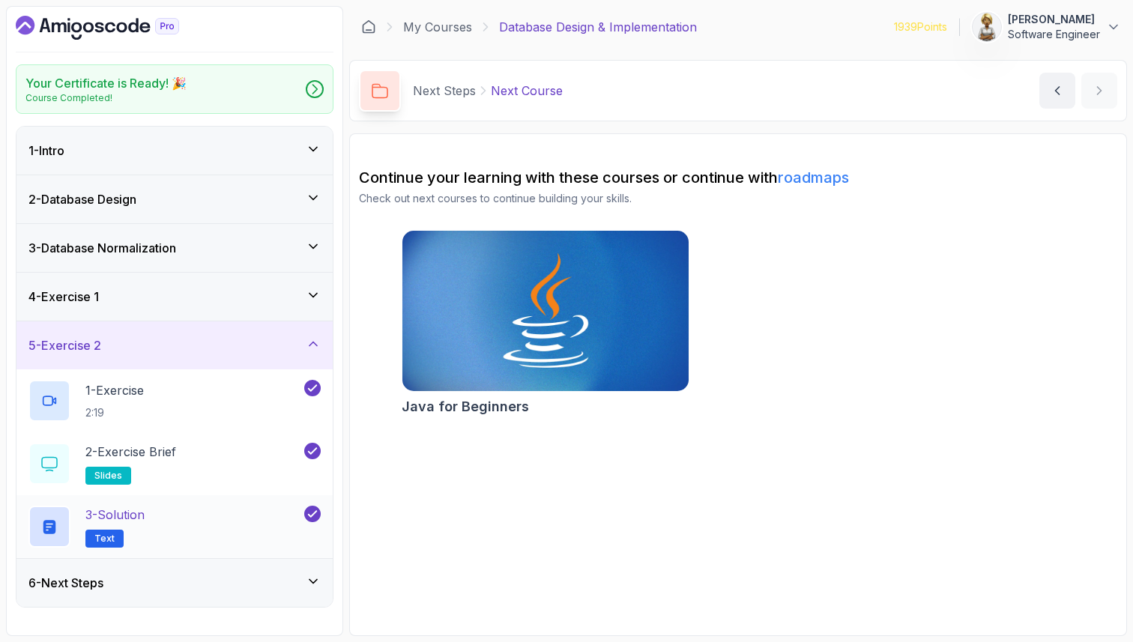
click at [218, 530] on div "3 - Solution Text" at bounding box center [164, 527] width 273 height 42
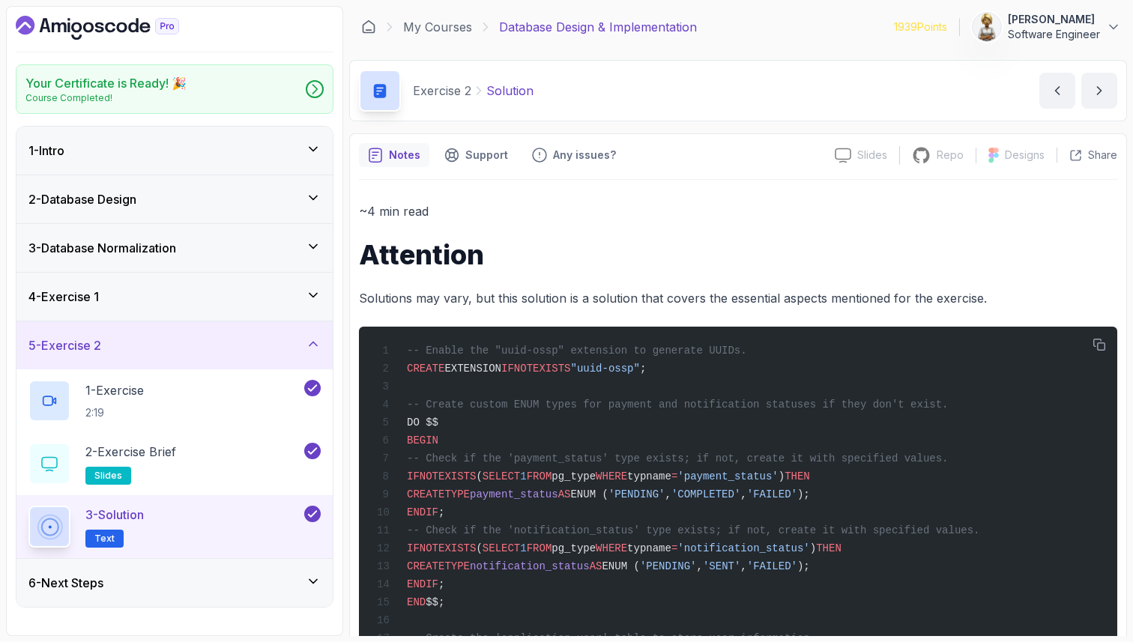
click at [744, 251] on h1 "Attention" at bounding box center [738, 255] width 758 height 30
click at [314, 342] on icon at bounding box center [313, 343] width 15 height 15
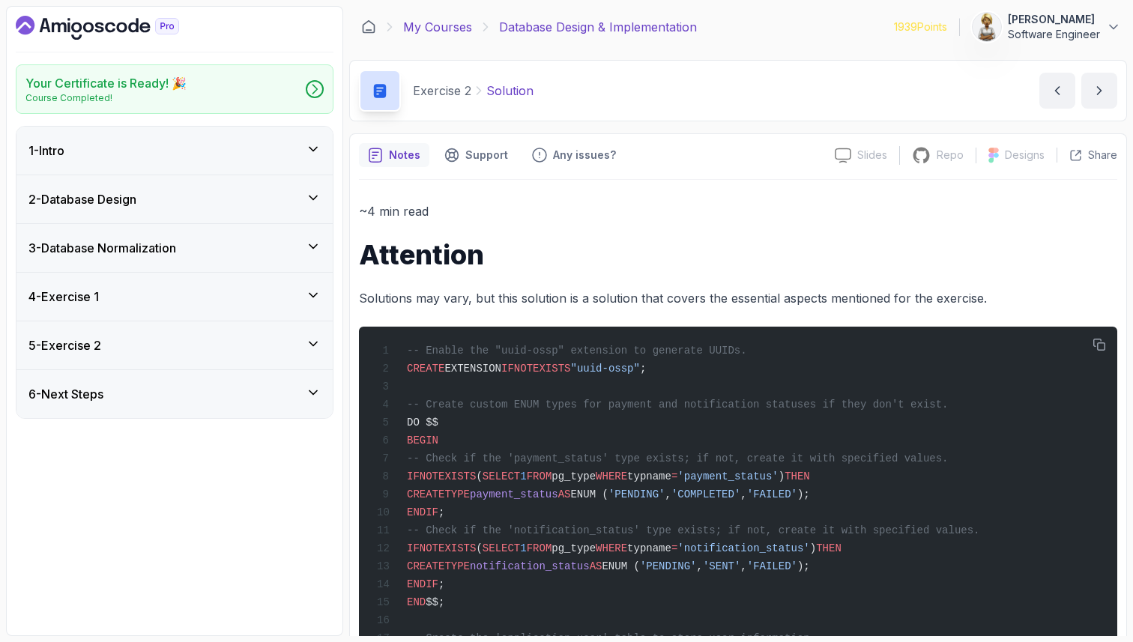
click at [456, 21] on link "My Courses" at bounding box center [437, 27] width 69 height 18
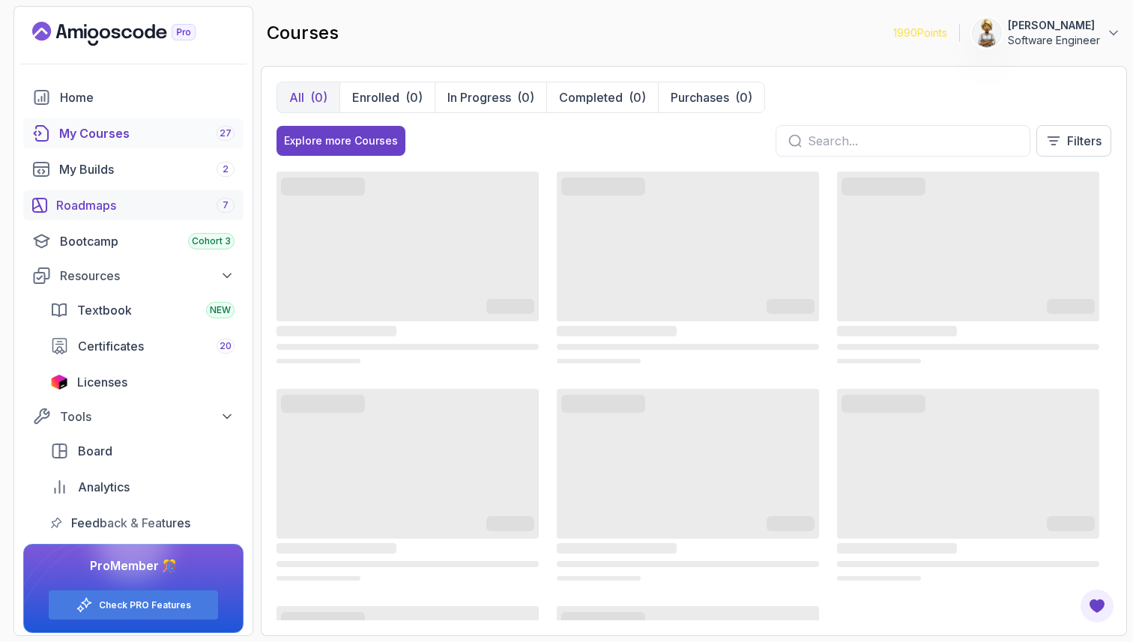
click at [109, 196] on div "Roadmaps 7" at bounding box center [145, 205] width 178 height 18
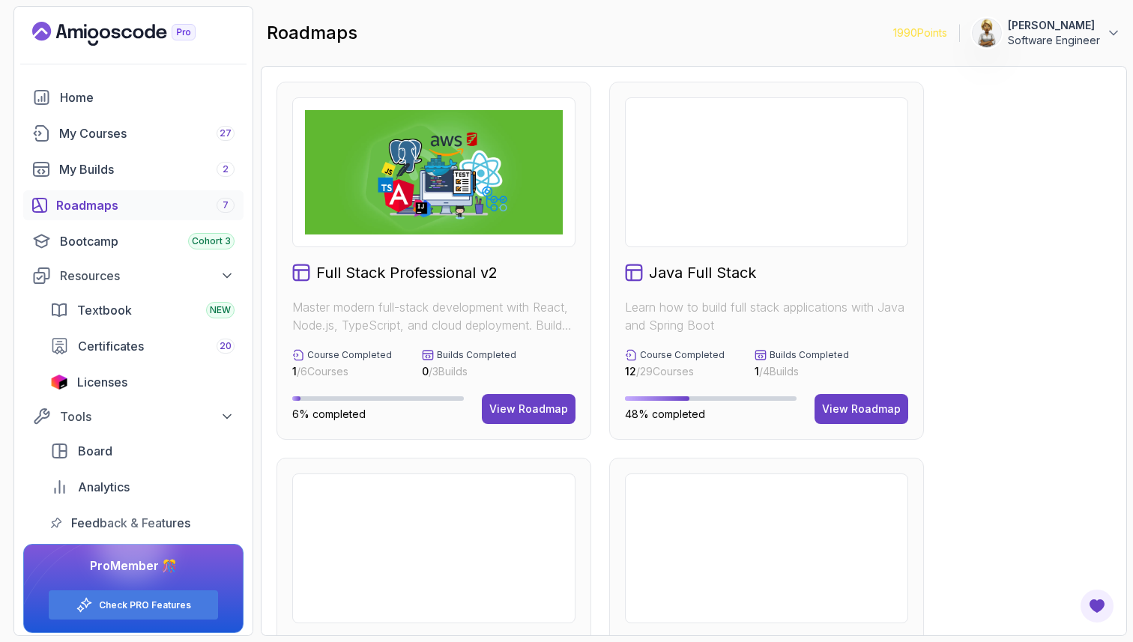
click at [921, 508] on div "Spring and Spring Boot Learn how to build full stack applications with Java and…" at bounding box center [766, 637] width 315 height 358
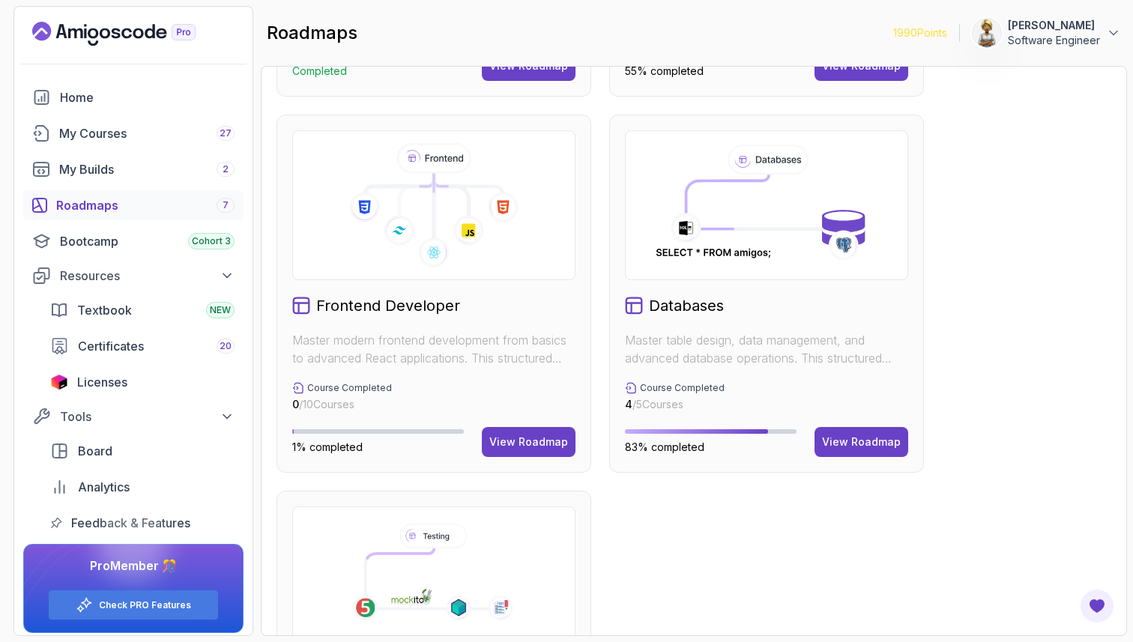
scroll to position [749, 0]
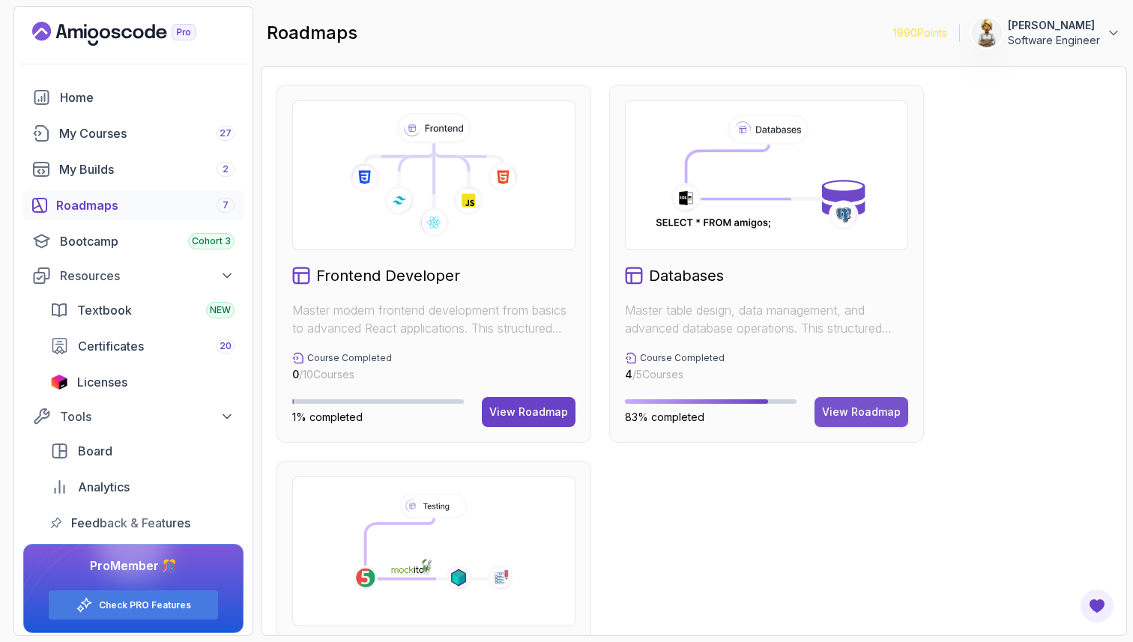
click at [863, 410] on div "View Roadmap" at bounding box center [861, 412] width 79 height 15
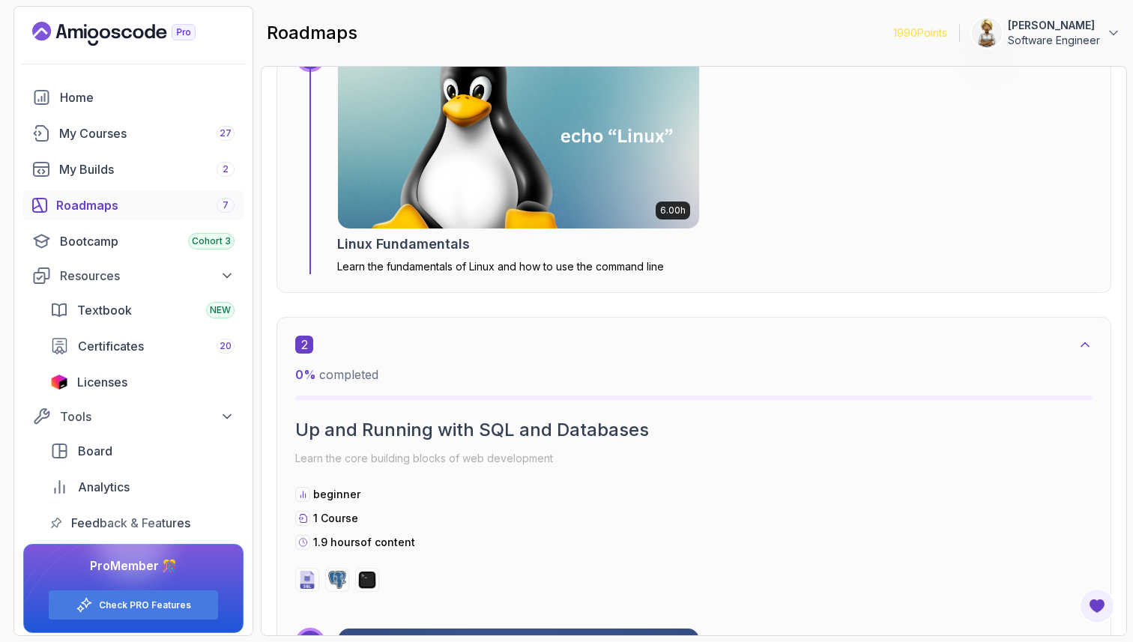
scroll to position [15, 0]
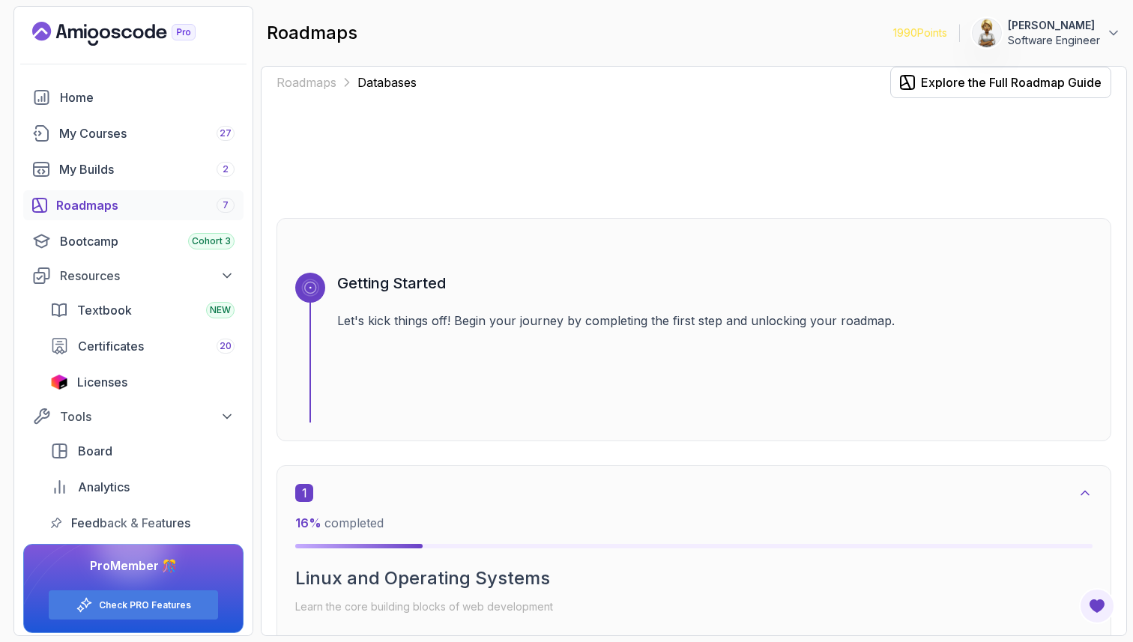
click at [1117, 238] on div "Roadmaps Databases Explore the Full Roadmap Guide Getting Started Let's kick th…" at bounding box center [694, 351] width 866 height 570
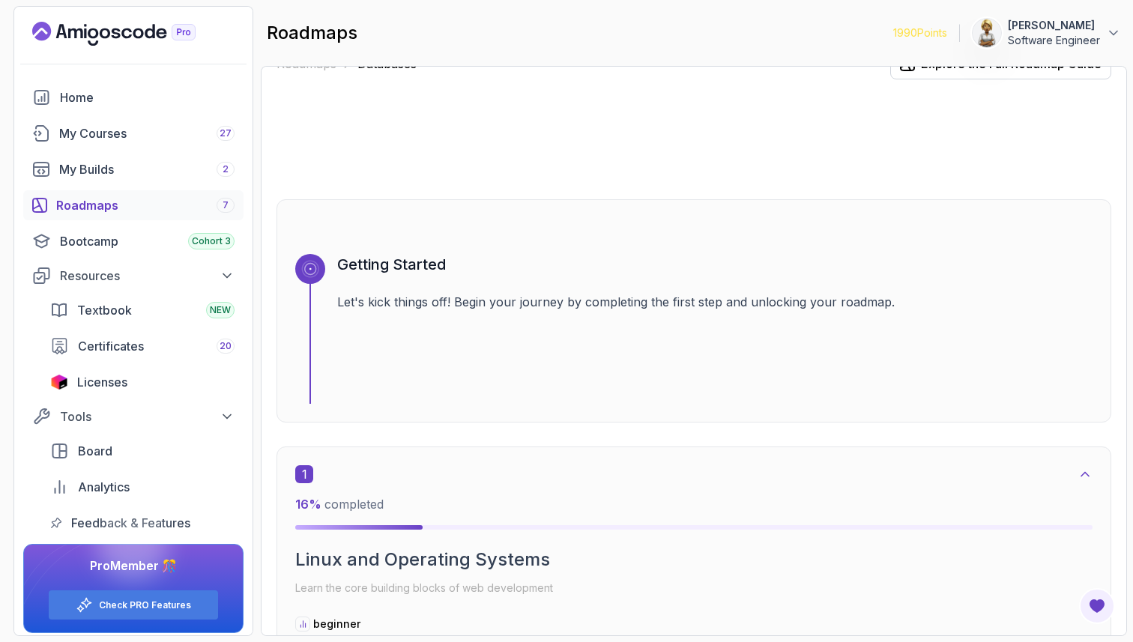
scroll to position [0, 0]
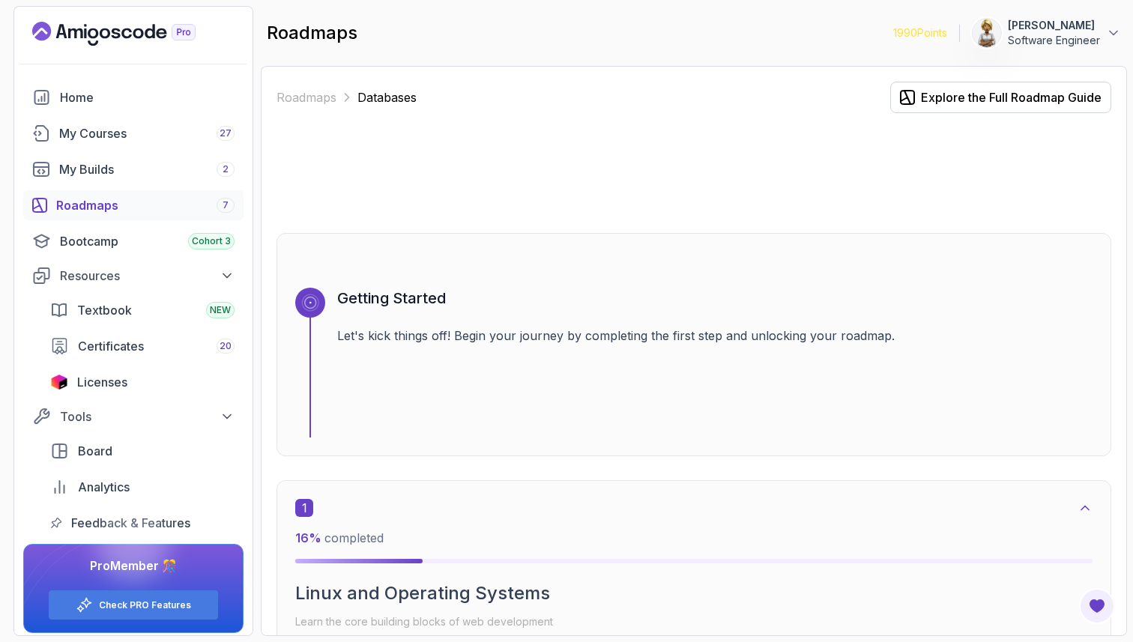
click at [104, 203] on div "Roadmaps 7" at bounding box center [145, 205] width 178 height 18
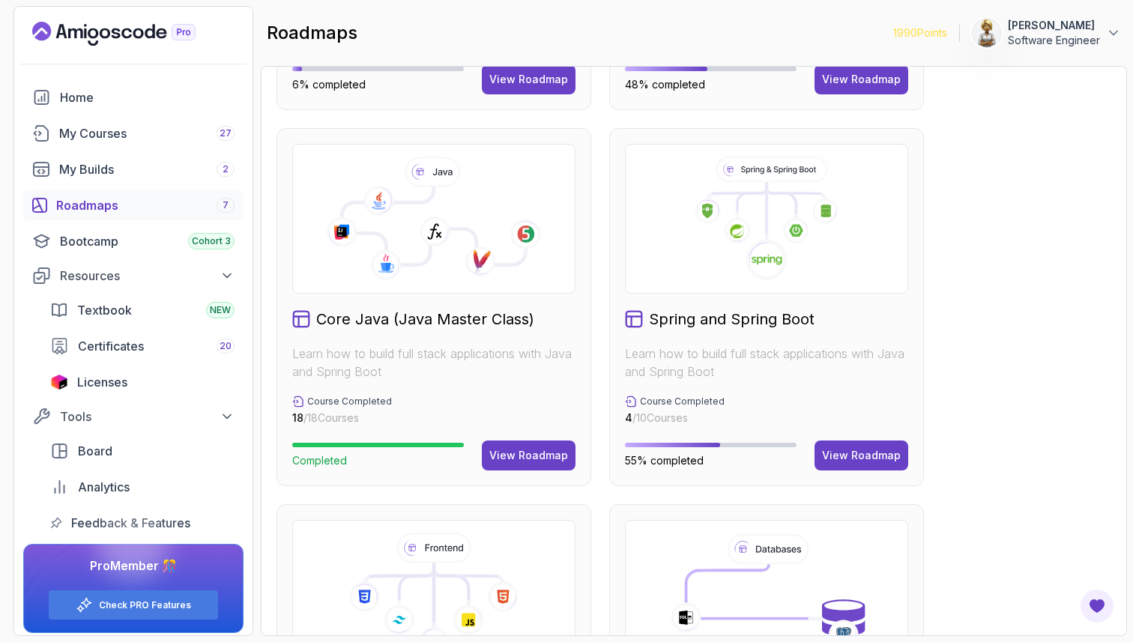
scroll to position [360, 0]
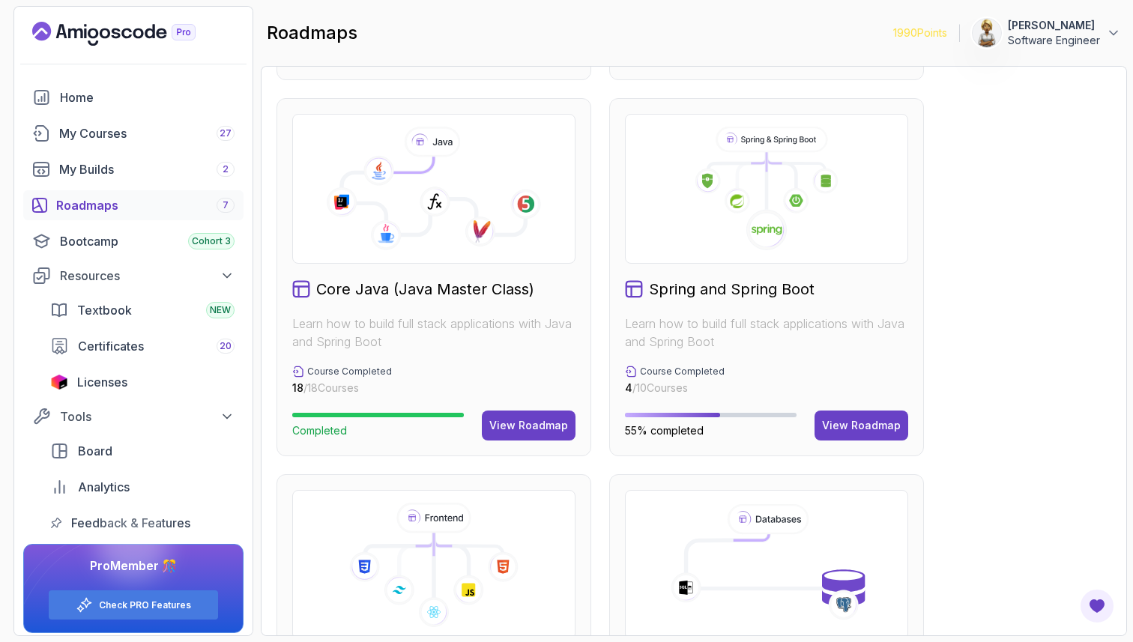
click at [1132, 241] on section "1990 Points [PERSON_NAME] Software Engineer Home My Courses 27 My Builds 2 Road…" at bounding box center [566, 321] width 1133 height 642
drag, startPoint x: 995, startPoint y: 384, endPoint x: 1012, endPoint y: 330, distance: 56.4
click at [995, 384] on div "Full Stack Professional v2 Master modern full-stack development with React, Nod…" at bounding box center [694, 465] width 835 height 1487
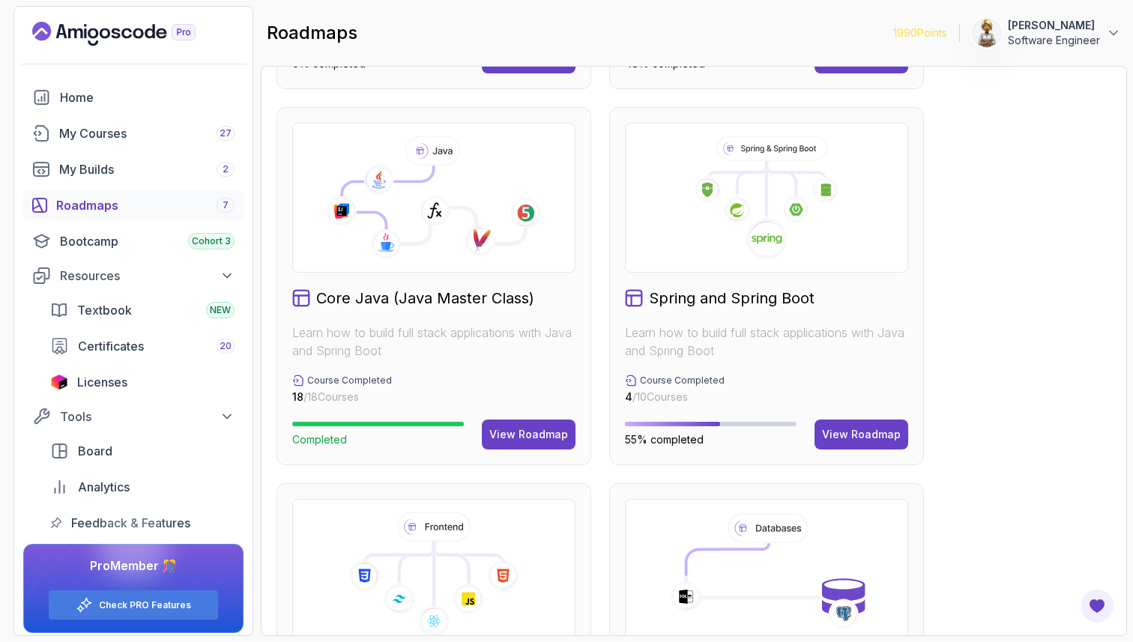
scroll to position [348, 0]
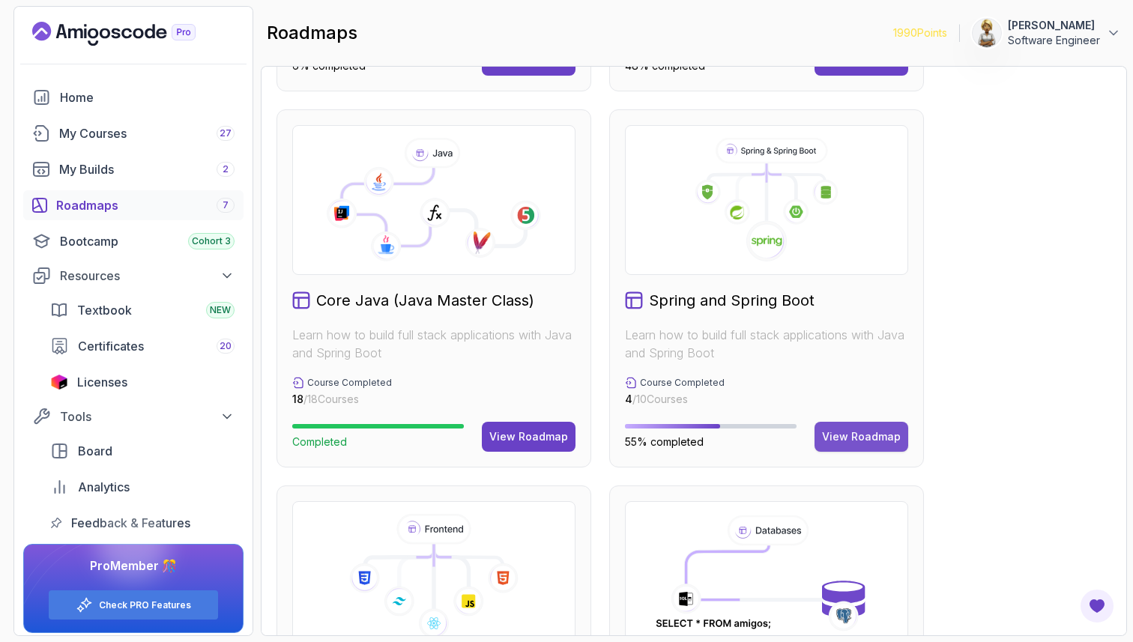
click at [875, 433] on div "View Roadmap" at bounding box center [861, 436] width 79 height 15
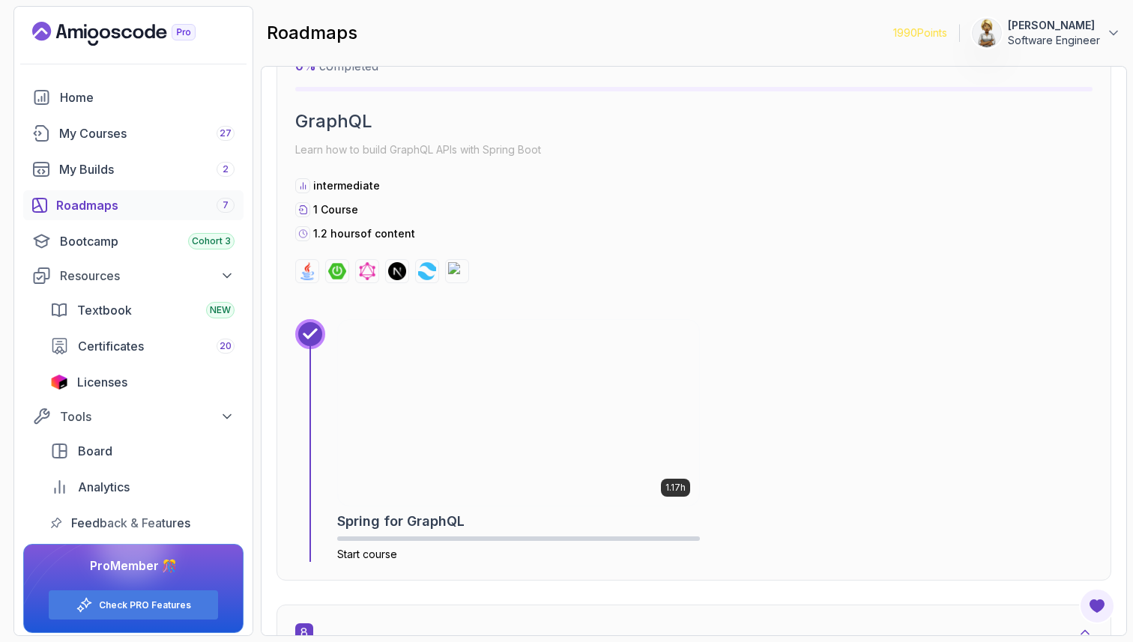
scroll to position [4119, 0]
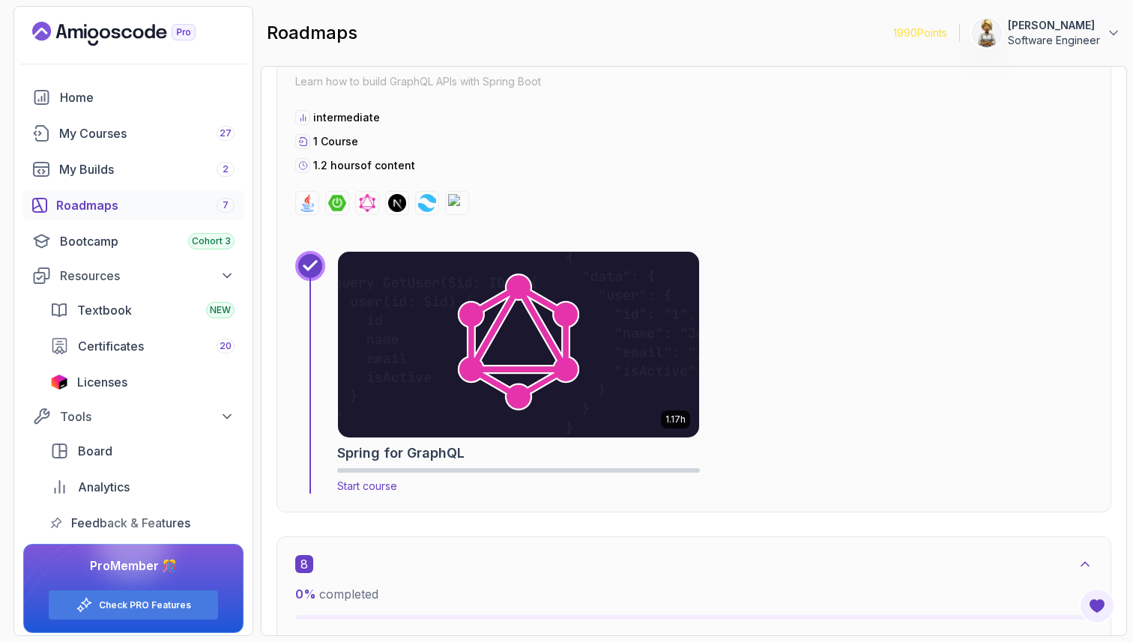
click at [528, 378] on img at bounding box center [518, 344] width 379 height 195
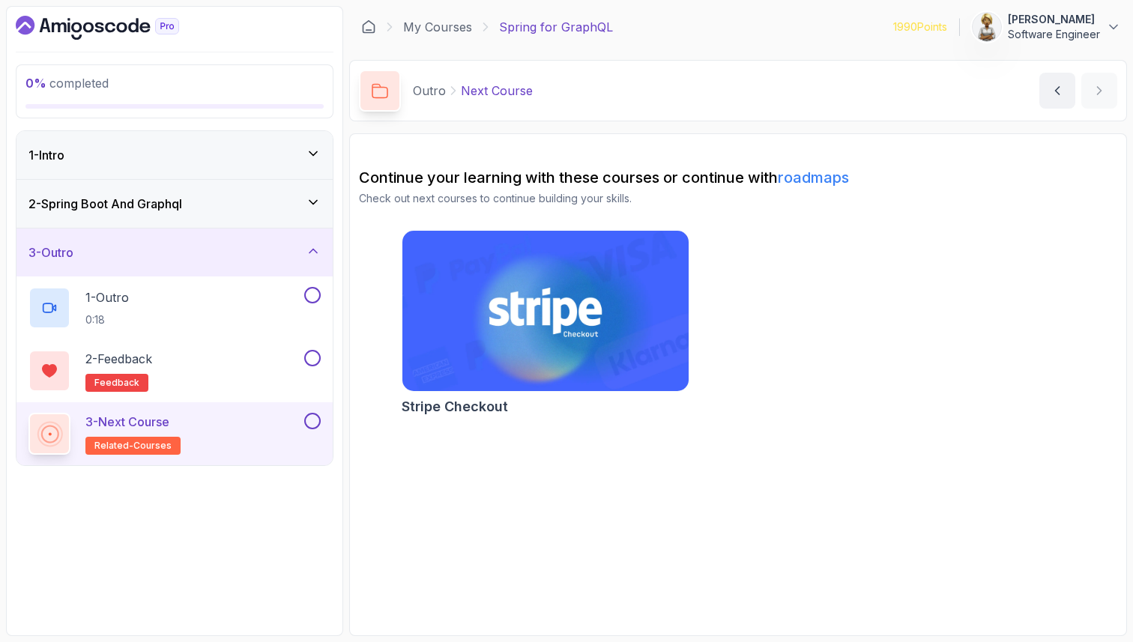
click at [312, 147] on icon at bounding box center [313, 153] width 15 height 15
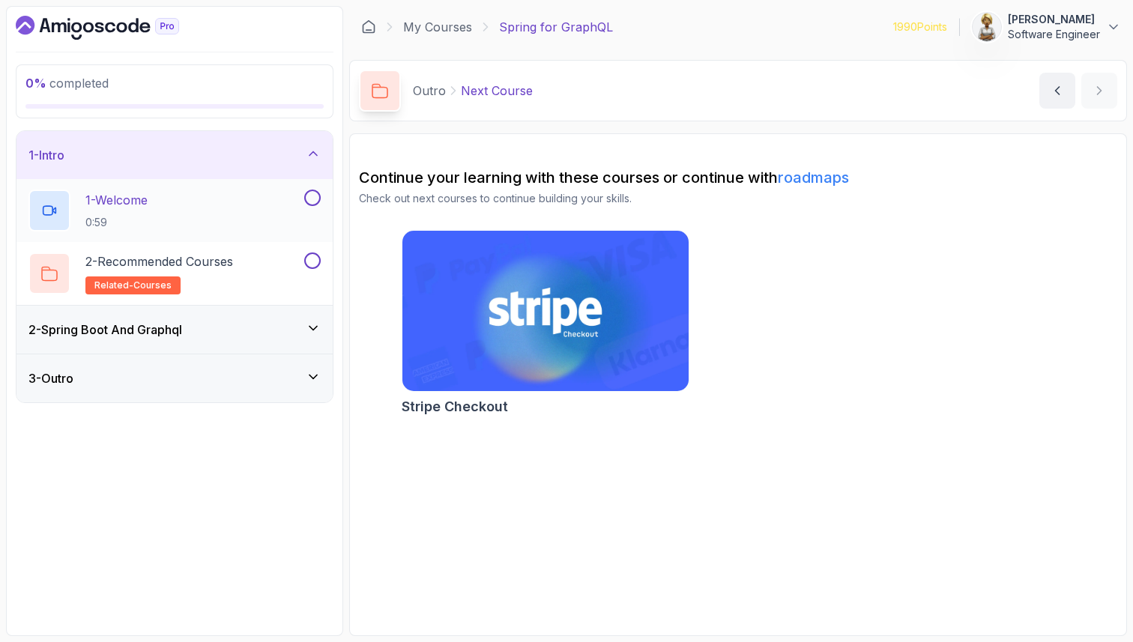
click at [229, 198] on div "1 - Welcome 0:59" at bounding box center [164, 211] width 273 height 42
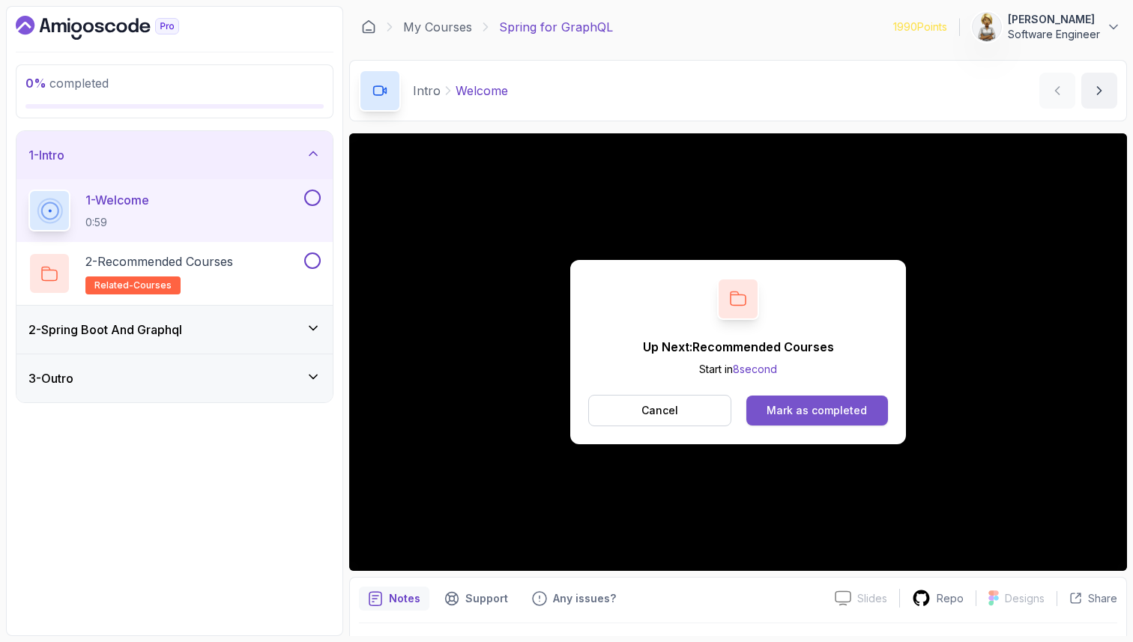
click at [796, 409] on div "Mark as completed" at bounding box center [817, 410] width 100 height 15
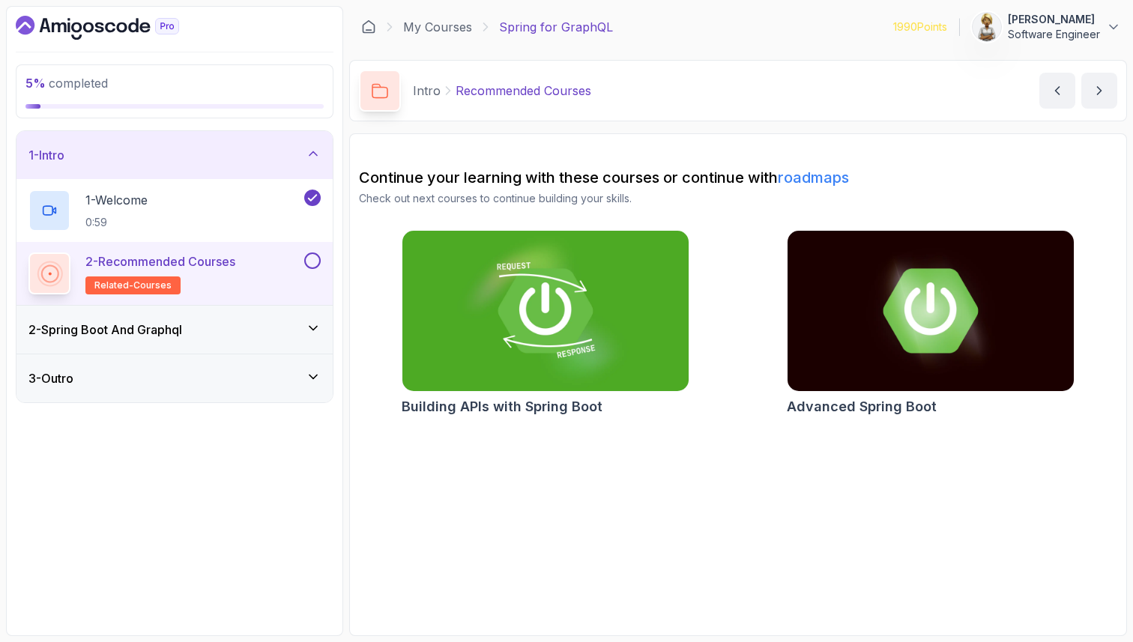
click at [313, 259] on button at bounding box center [312, 261] width 16 height 16
click at [315, 154] on icon at bounding box center [312, 154] width 7 height 4
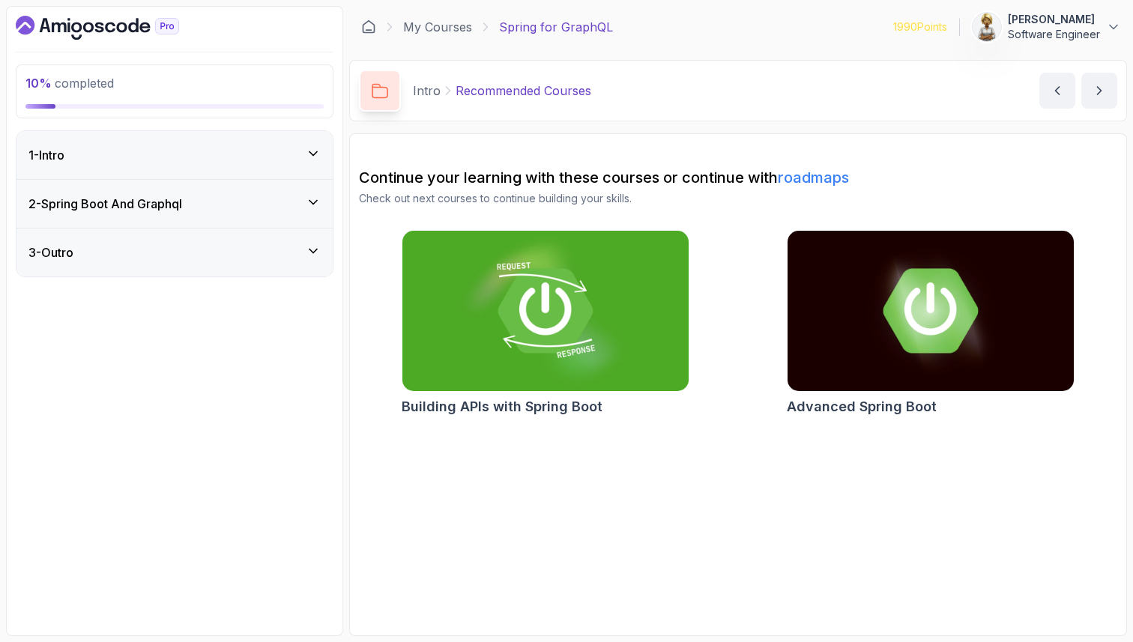
click at [319, 190] on div "2 - Spring Boot And Graphql" at bounding box center [174, 204] width 316 height 48
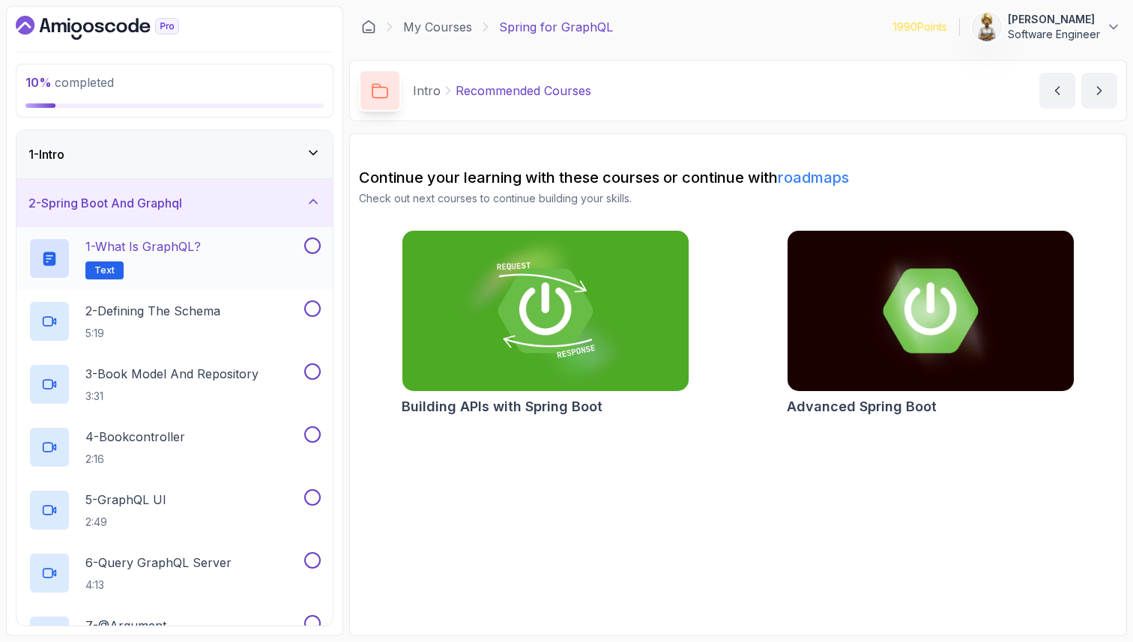
click at [236, 250] on div "1 - What is GraphQL? Text" at bounding box center [164, 259] width 273 height 42
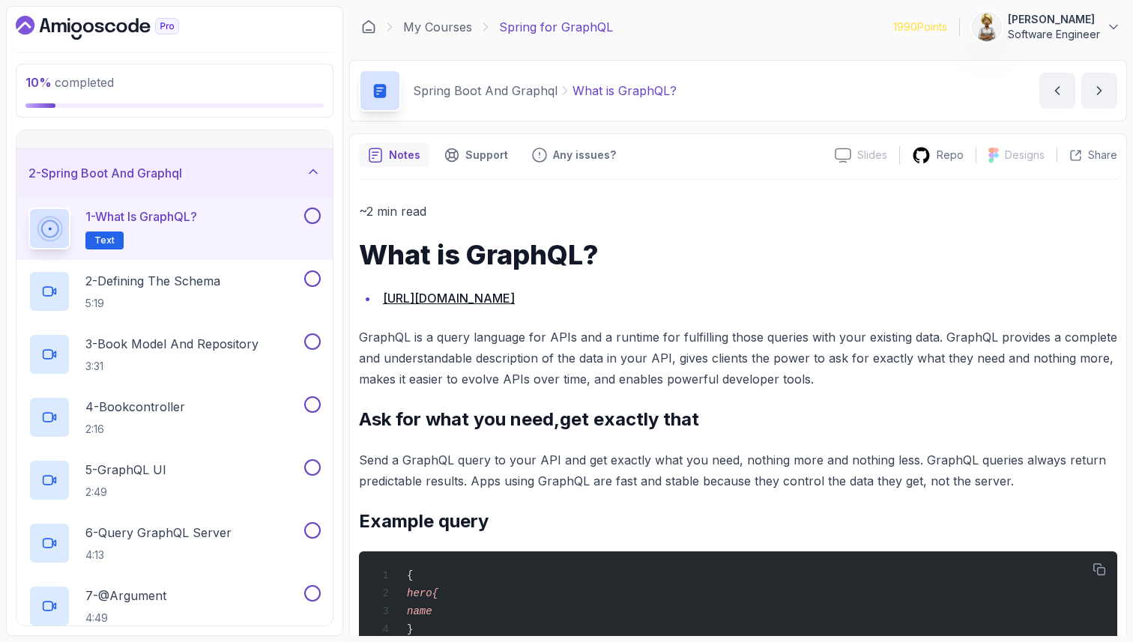
scroll to position [60, 0]
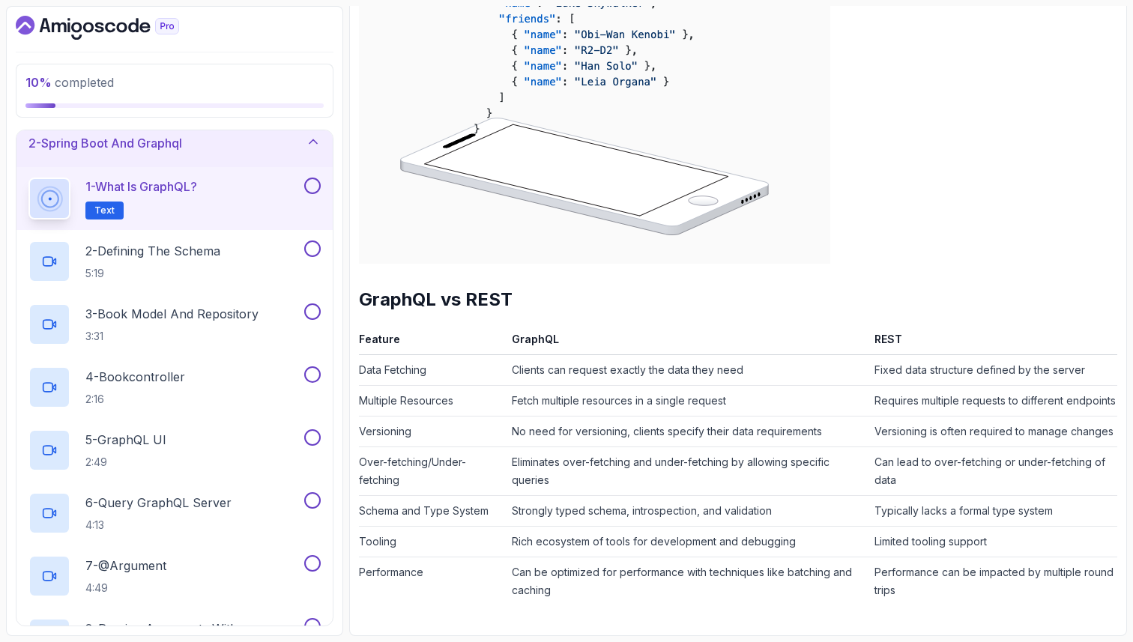
scroll to position [1213, 0]
click at [317, 181] on button at bounding box center [312, 186] width 16 height 16
click at [256, 264] on div "2 - Defining The Schema 5:19" at bounding box center [164, 262] width 273 height 42
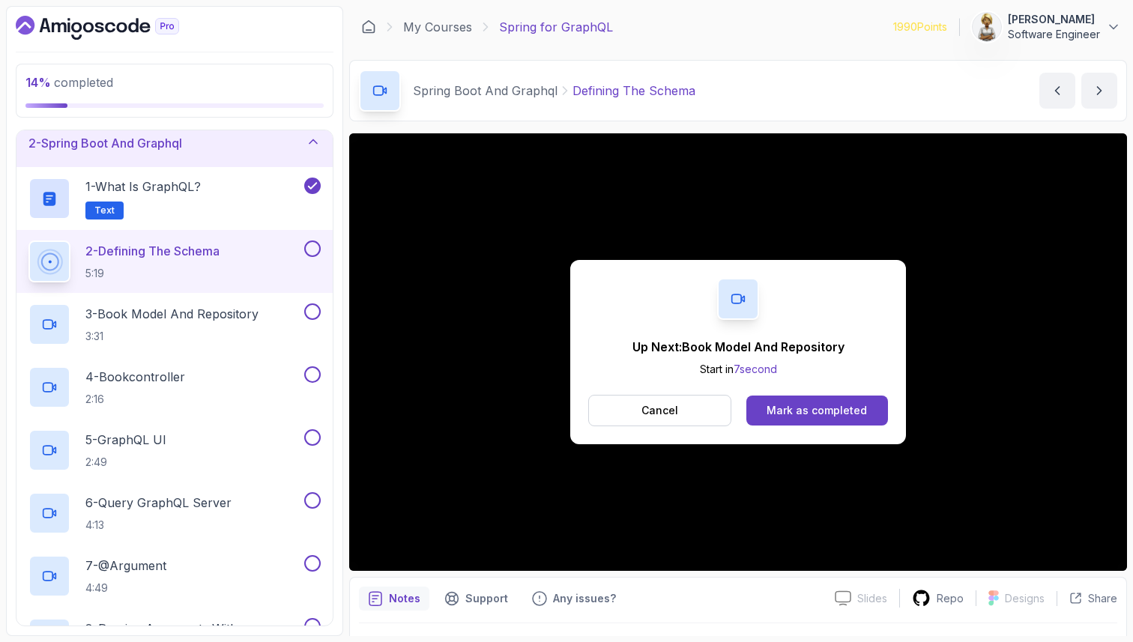
click at [788, 394] on div "Up Next: Book Model And Repository Start in 7 second Cancel [PERSON_NAME] as co…" at bounding box center [738, 352] width 336 height 184
click at [786, 408] on div "Mark as completed" at bounding box center [817, 410] width 100 height 15
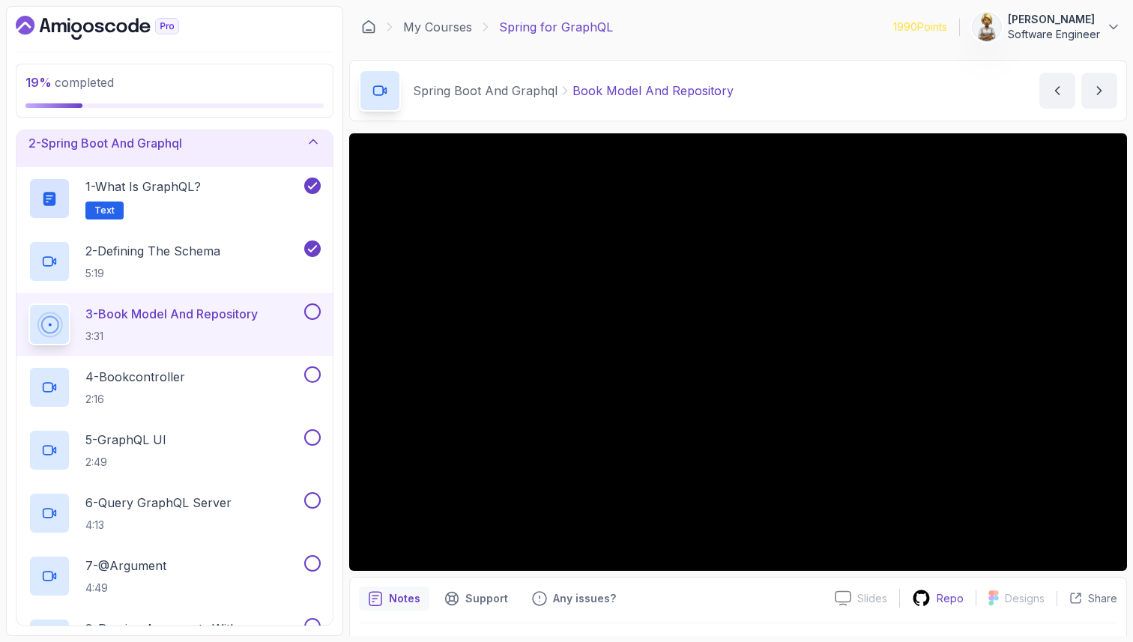
click at [953, 601] on p "Repo" at bounding box center [950, 598] width 27 height 15
click at [408, 595] on p "Notes" at bounding box center [404, 598] width 31 height 15
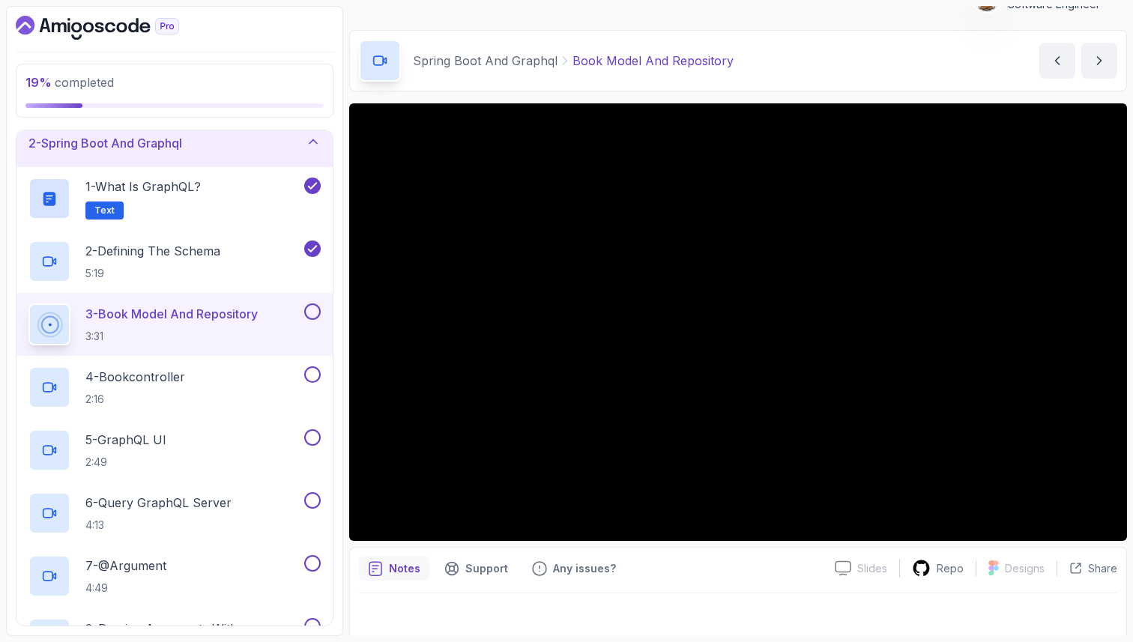
scroll to position [39, 0]
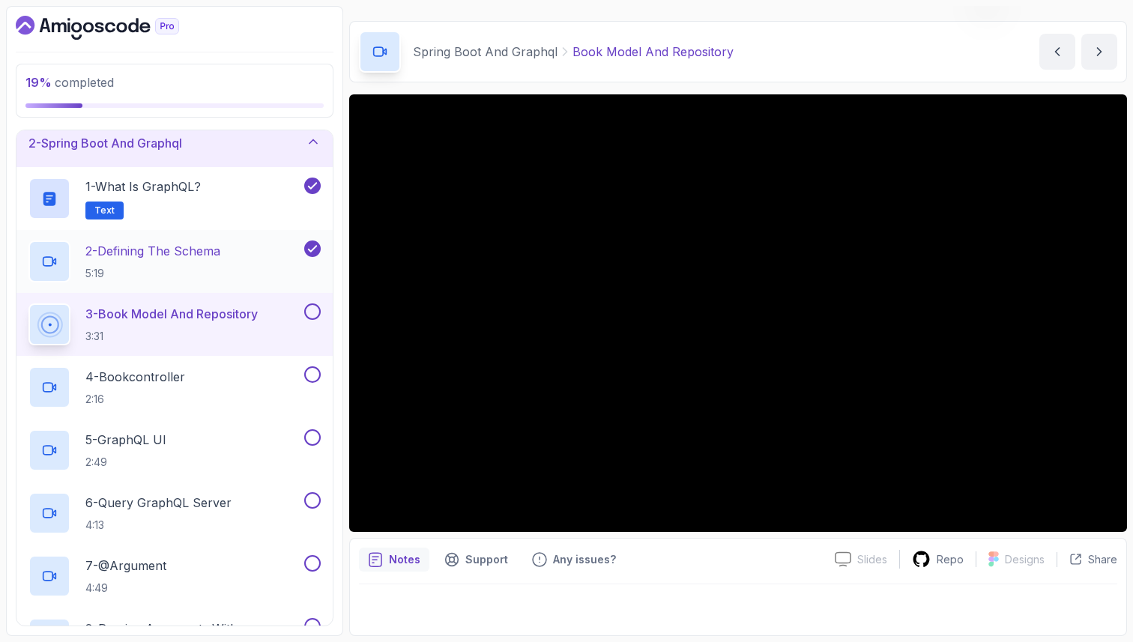
click at [145, 267] on p "5:19" at bounding box center [152, 273] width 135 height 15
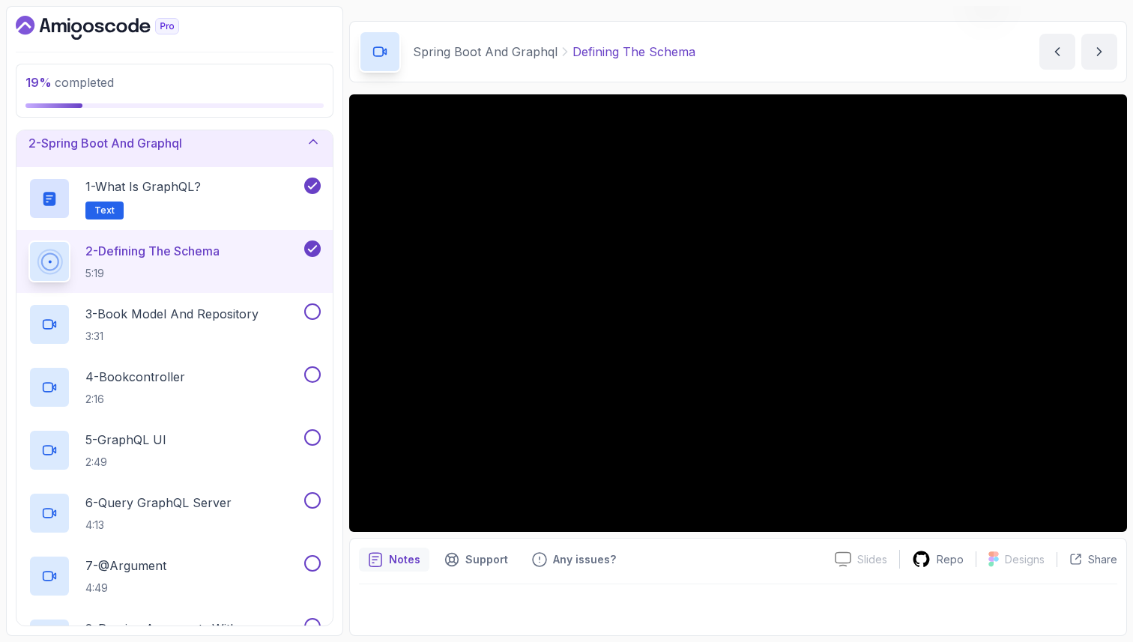
click at [393, 568] on div "Notes" at bounding box center [394, 560] width 70 height 24
click at [217, 320] on p "3 - Book Model And Repository" at bounding box center [171, 314] width 173 height 18
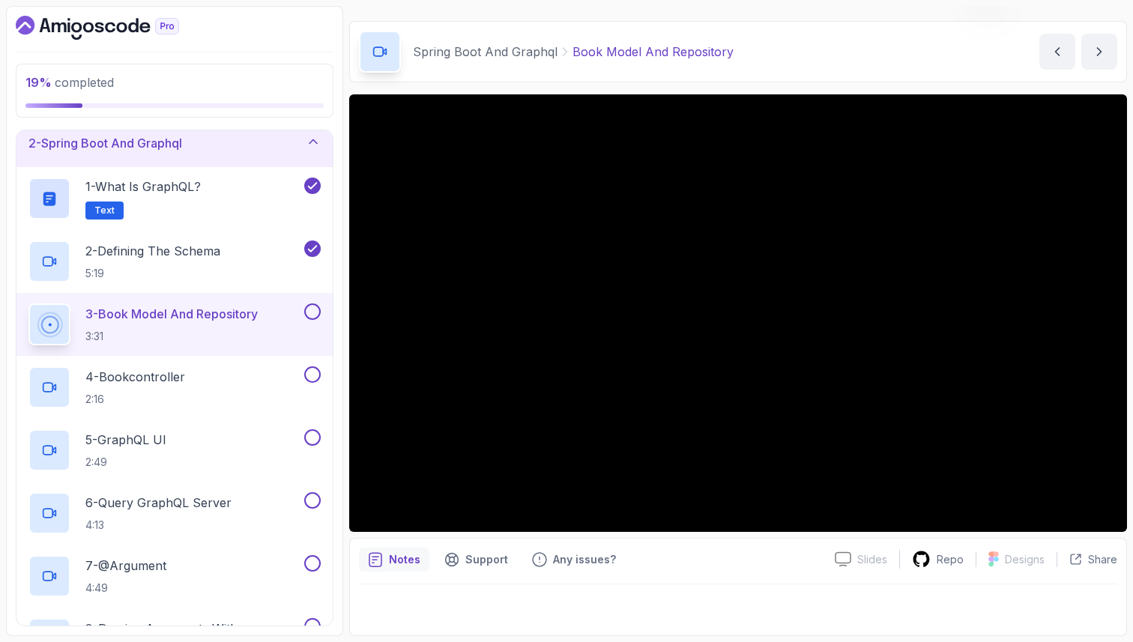
click at [392, 564] on p "Notes" at bounding box center [404, 559] width 31 height 15
click at [960, 561] on p "Repo" at bounding box center [950, 559] width 27 height 15
click at [175, 389] on h2 "4 - Bookcontroller 2:16" at bounding box center [135, 387] width 100 height 39
